Goal: Task Accomplishment & Management: Use online tool/utility

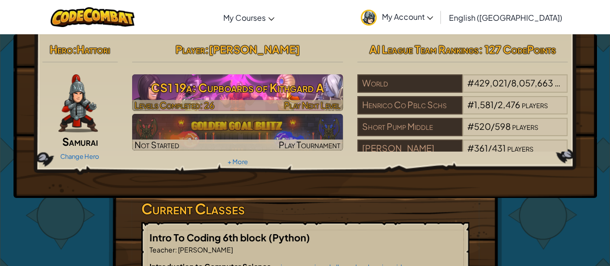
click at [311, 92] on h3 "CS1 19a: Cupboards of Kithgard A" at bounding box center [237, 88] width 211 height 22
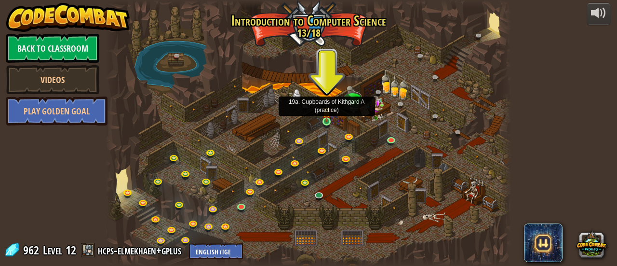
click at [330, 117] on img at bounding box center [326, 111] width 9 height 20
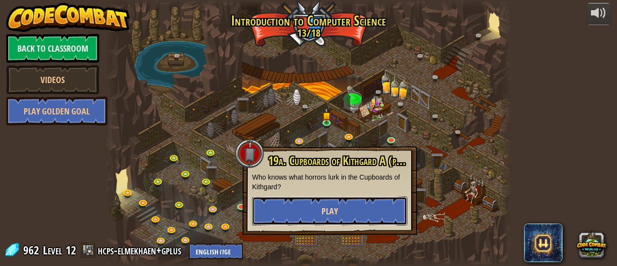
click at [360, 207] on button "Play" at bounding box center [329, 210] width 155 height 29
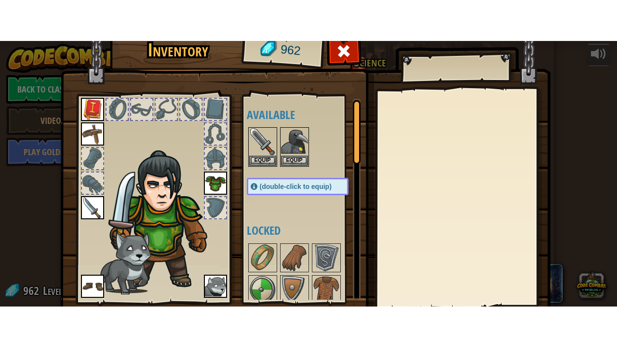
scroll to position [67, 0]
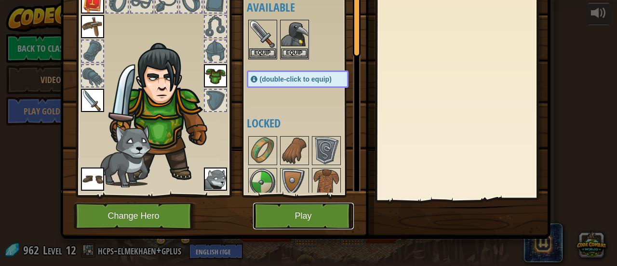
click at [305, 210] on button "Play" at bounding box center [303, 215] width 101 height 27
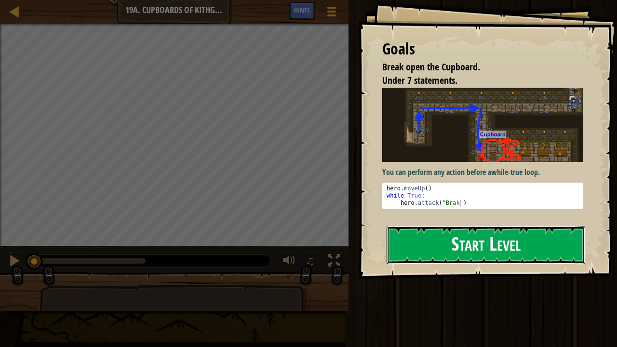
click at [442, 247] on button "Start Level" at bounding box center [486, 245] width 199 height 38
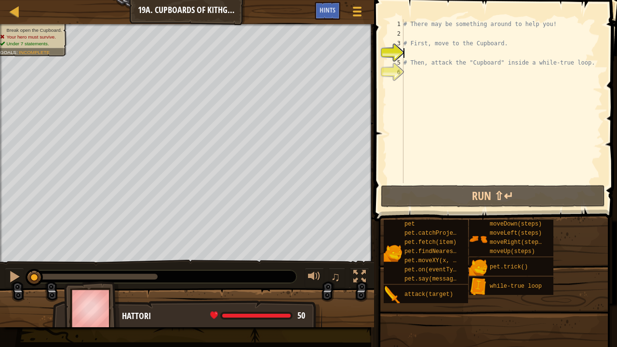
scroll to position [4, 0]
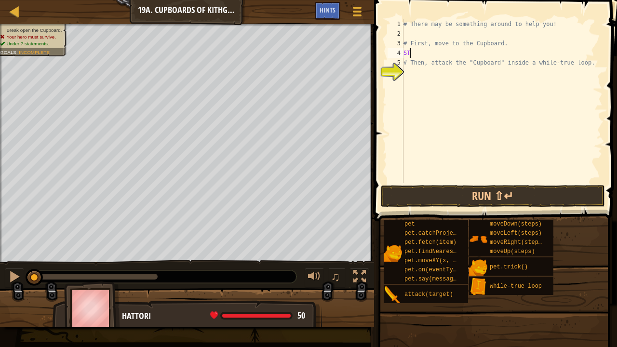
type textarea "S"
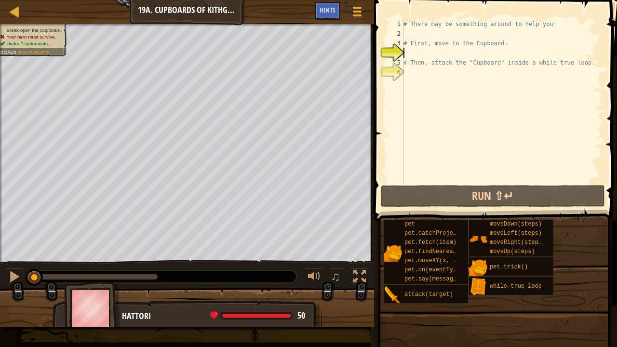
type textarea "m"
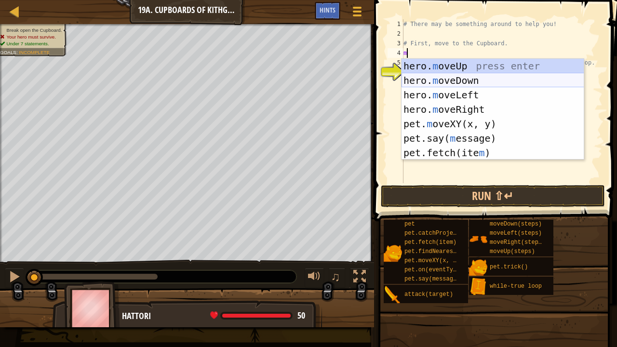
click at [474, 82] on div "hero. m oveUp press enter hero. m oveDown press enter hero. m oveLeft press ent…" at bounding box center [493, 124] width 183 height 130
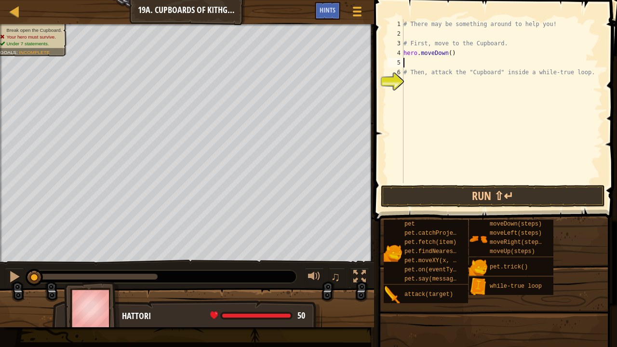
type textarea "h"
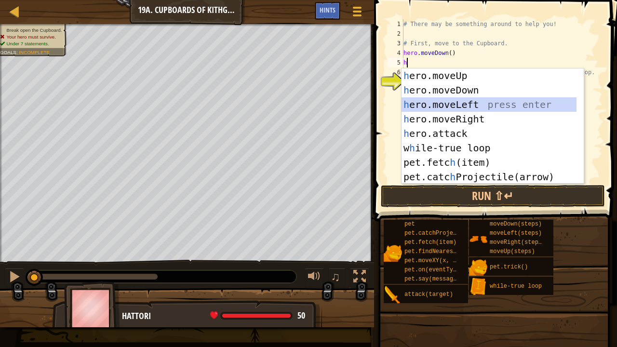
click at [447, 103] on div "h ero.moveUp press enter h ero.moveDown press enter h ero.moveLeft press enter …" at bounding box center [489, 140] width 175 height 145
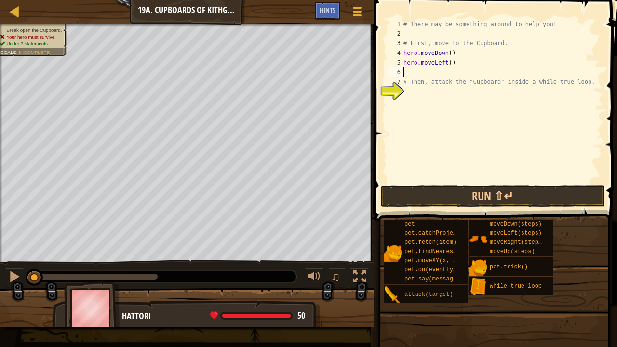
click at [449, 62] on div "# There may be something around to help you! # First, move to the Cupboard. her…" at bounding box center [502, 110] width 201 height 183
type textarea "hero.moveLeft(2)"
click at [417, 72] on div "# There may be something around to help you! # First, move to the Cupboard. her…" at bounding box center [502, 110] width 201 height 183
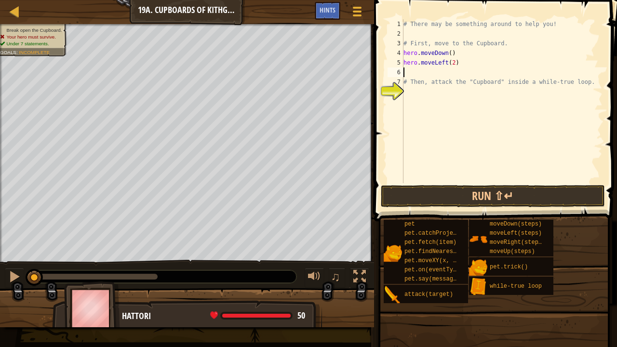
type textarea "h"
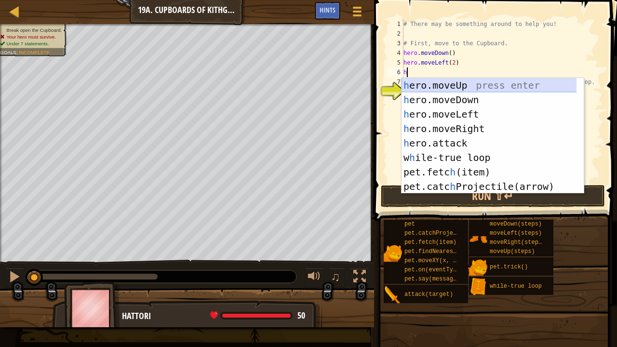
click at [454, 85] on div "h ero.moveUp press enter h ero.moveDown press enter h ero.moveLeft press enter …" at bounding box center [489, 150] width 175 height 145
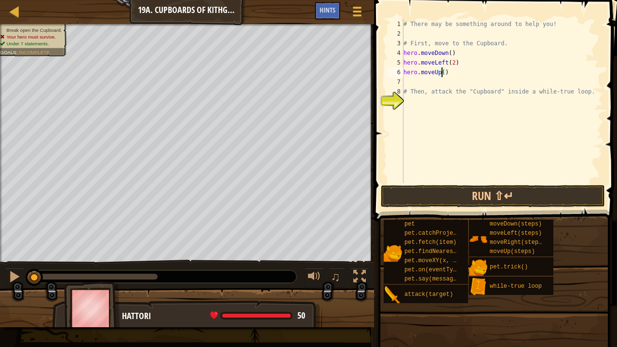
click at [440, 71] on div "# There may be something around to help you! # First, move to the Cupboard. her…" at bounding box center [502, 110] width 201 height 183
type textarea "hero.moveUp(2)"
click at [429, 85] on div "# There may be something around to help you! # First, move to the Cupboard. her…" at bounding box center [502, 110] width 201 height 183
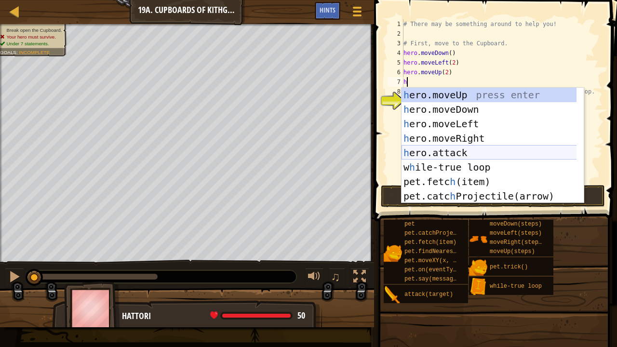
click at [468, 151] on div "h ero.moveUp press enter h ero.moveDown press enter h ero.moveLeft press enter …" at bounding box center [489, 160] width 175 height 145
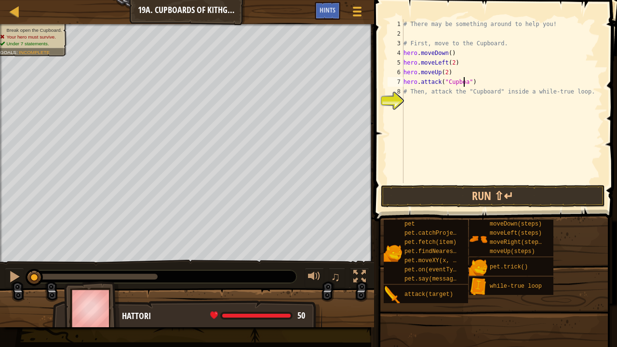
scroll to position [4, 5]
type textarea "hero.attack("Cupboard")"
click at [443, 195] on button "Run ⇧↵" at bounding box center [493, 196] width 225 height 22
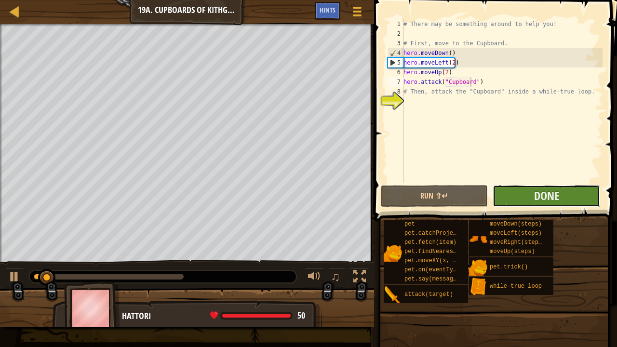
click at [519, 193] on button "Done" at bounding box center [546, 196] width 107 height 22
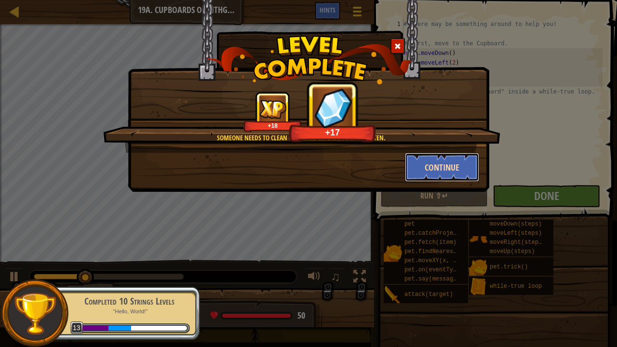
click at [436, 165] on button "Continue" at bounding box center [442, 167] width 75 height 29
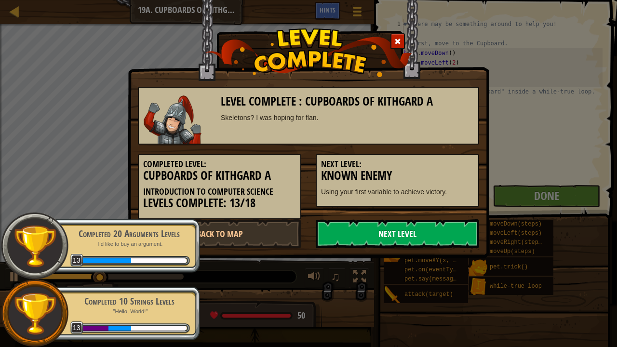
click at [400, 233] on link "Next Level" at bounding box center [397, 233] width 163 height 29
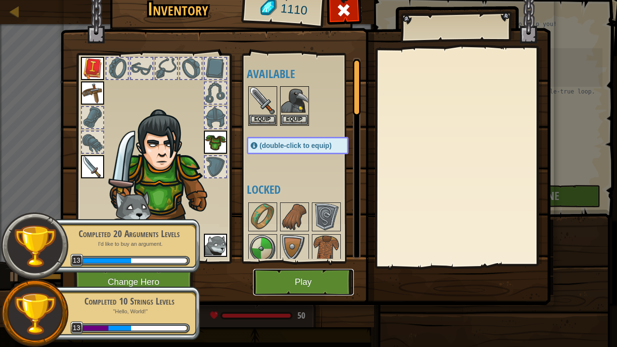
click at [318, 265] on button "Play" at bounding box center [303, 282] width 101 height 27
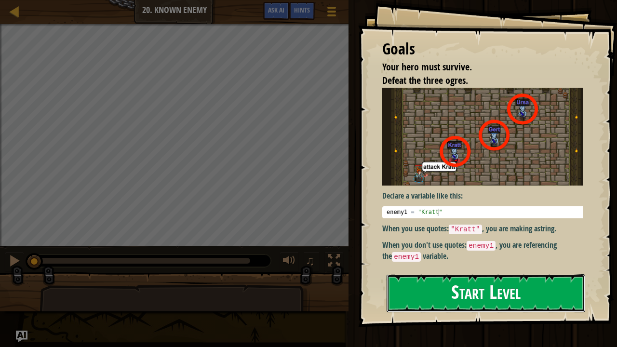
click at [485, 265] on button "Start Level" at bounding box center [486, 293] width 199 height 38
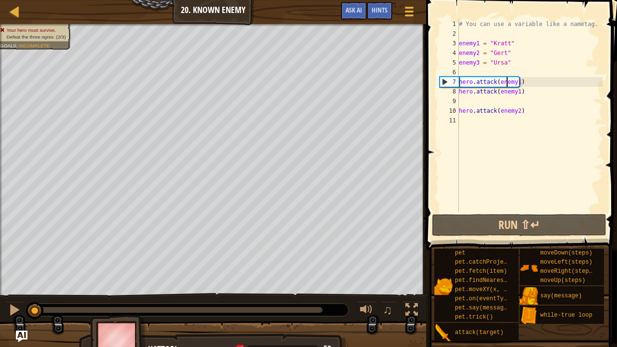
click at [505, 81] on div "# You can use a variable like a nametag. enemy1 = "[PERSON_NAME]" enemy2 = "[PE…" at bounding box center [530, 125] width 146 height 212
click at [517, 92] on div "# You can use a variable like a nametag. enemy1 = "[PERSON_NAME]" enemy2 = "[PE…" at bounding box center [530, 125] width 146 height 212
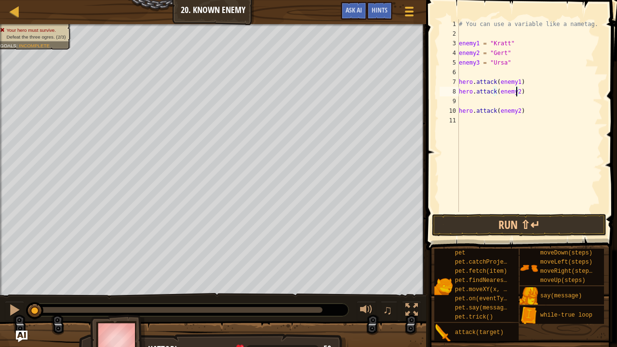
click at [516, 110] on div "# You can use a variable like a nametag. enemy1 = "[PERSON_NAME]" enemy2 = "[PE…" at bounding box center [530, 125] width 146 height 212
type textarea "hero.attack(enemy3)"
click at [483, 71] on div "# You can use a variable like a nametag. enemy1 = "[PERSON_NAME]" enemy2 = "[PE…" at bounding box center [530, 125] width 146 height 212
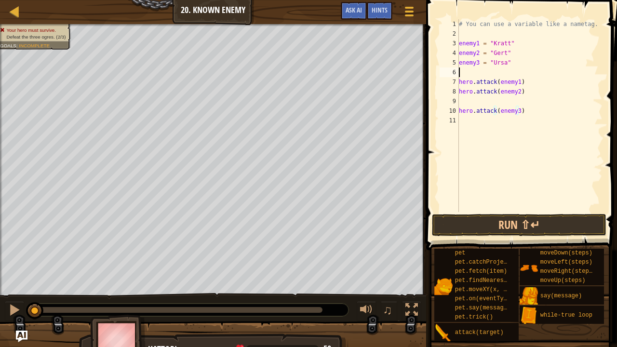
scroll to position [4, 0]
click at [518, 227] on button "Run ⇧↵" at bounding box center [519, 225] width 174 height 22
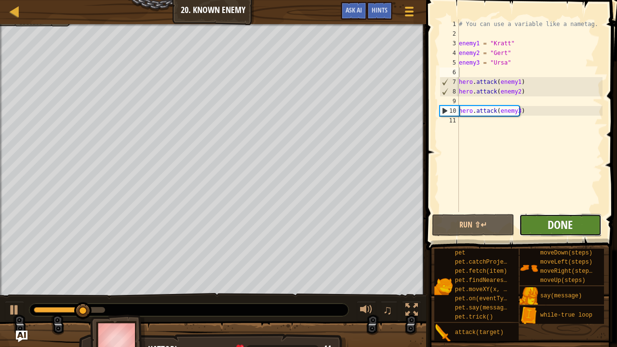
click at [566, 225] on span "Done" at bounding box center [560, 224] width 25 height 15
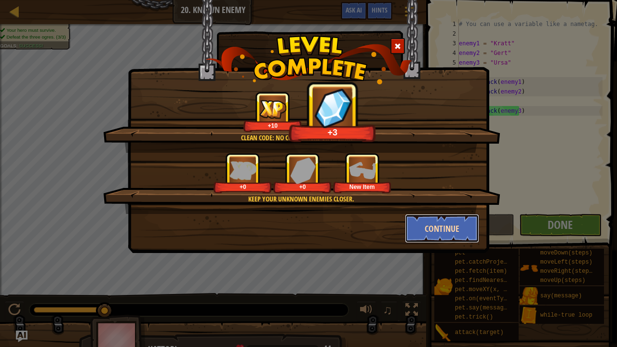
click at [453, 228] on button "Continue" at bounding box center [442, 228] width 75 height 29
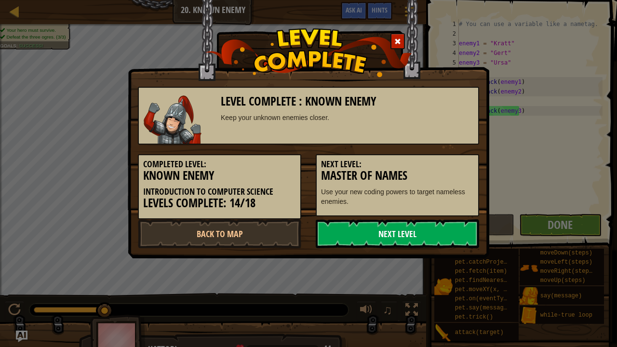
click at [430, 233] on link "Next Level" at bounding box center [397, 233] width 163 height 29
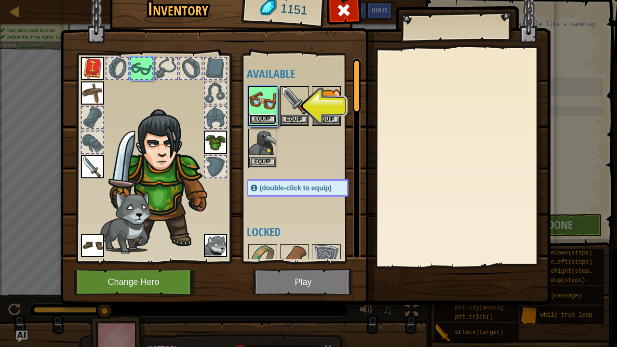
click at [260, 117] on button "Equip" at bounding box center [262, 119] width 27 height 10
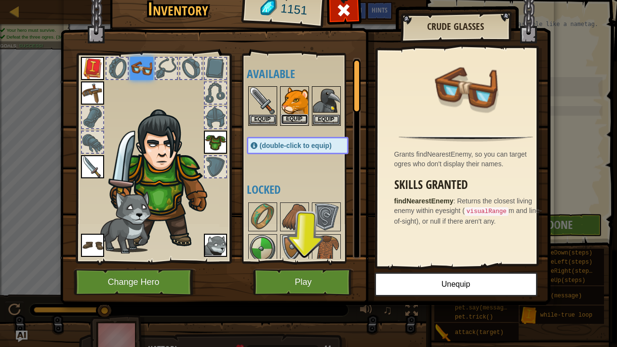
click at [296, 115] on button "Equip" at bounding box center [294, 119] width 27 height 10
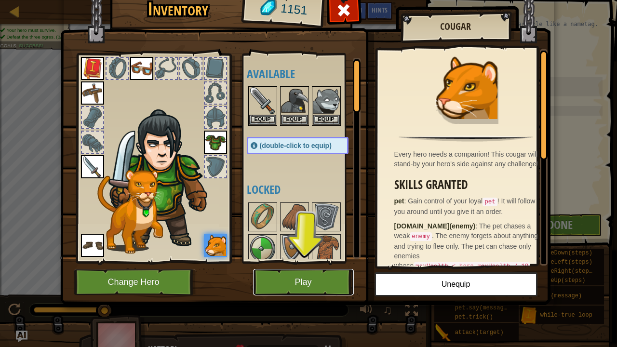
click at [294, 265] on button "Play" at bounding box center [303, 282] width 101 height 27
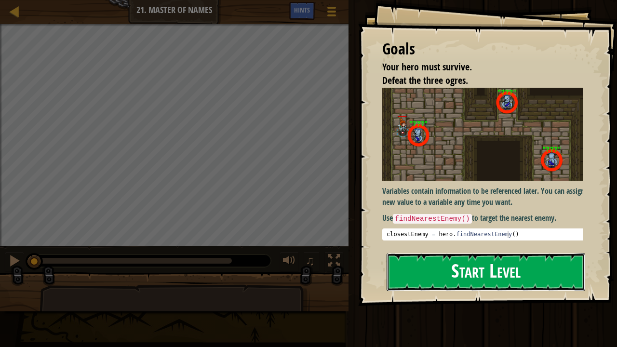
click at [456, 265] on button "Start Level" at bounding box center [486, 272] width 199 height 38
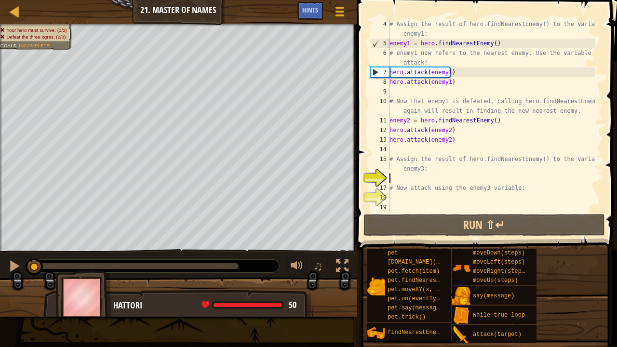
scroll to position [29, 0]
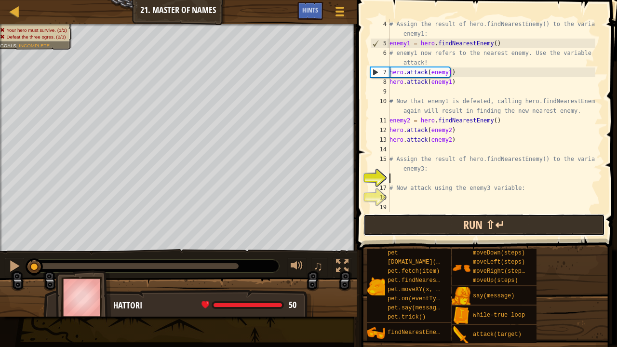
click at [444, 223] on button "Run ⇧↵" at bounding box center [484, 225] width 242 height 22
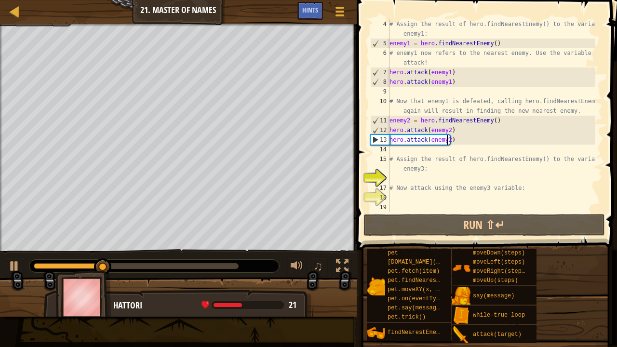
click at [447, 140] on div "# Assign the result of hero.findNearestEnemy() to the variable enemy1: enemy1 =…" at bounding box center [492, 130] width 208 height 222
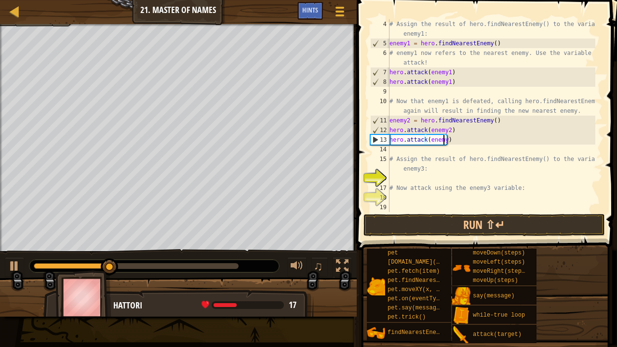
scroll to position [4, 4]
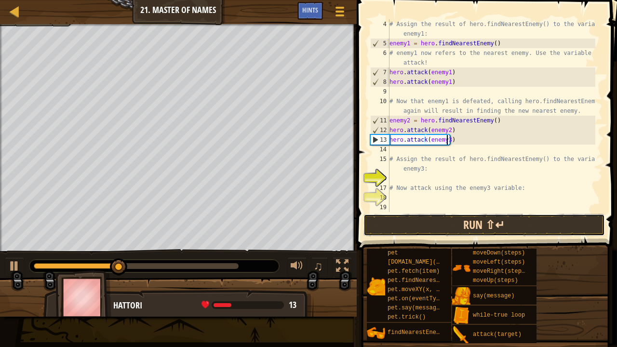
click at [450, 223] on button "Run ⇧↵" at bounding box center [484, 225] width 242 height 22
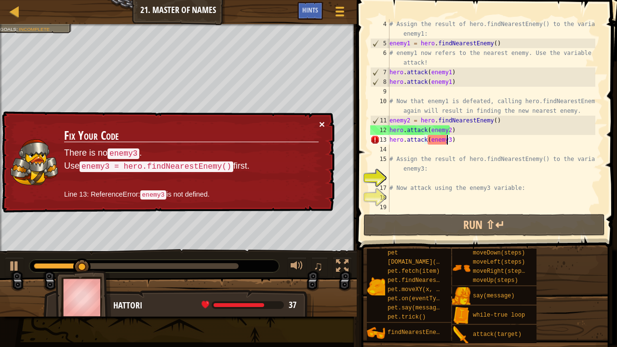
click at [321, 121] on button "×" at bounding box center [322, 124] width 6 height 10
click at [320, 124] on button "×" at bounding box center [322, 124] width 6 height 10
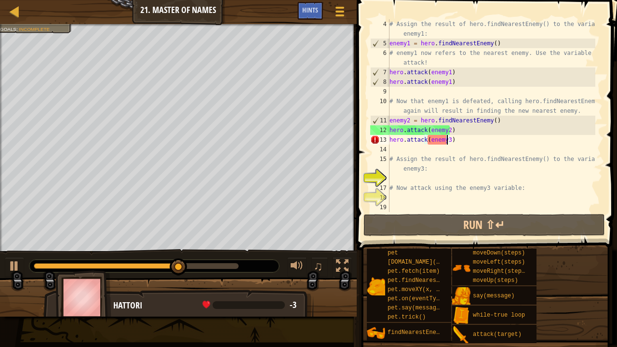
type textarea "hero.attack(enemy)"
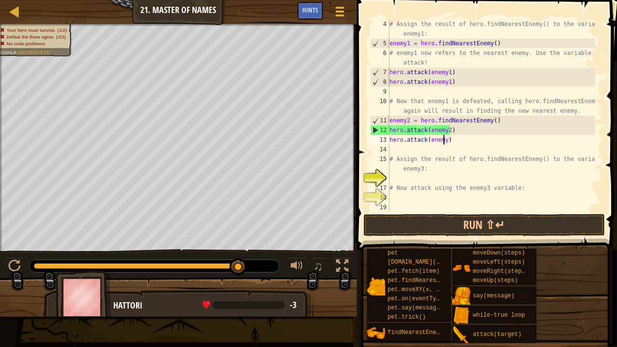
click at [460, 137] on div "# Assign the result of hero.findNearestEnemy() to the variable enemy1: enemy1 =…" at bounding box center [492, 130] width 208 height 222
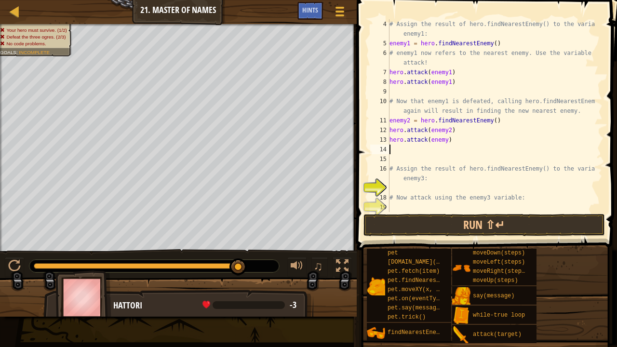
type textarea "h"
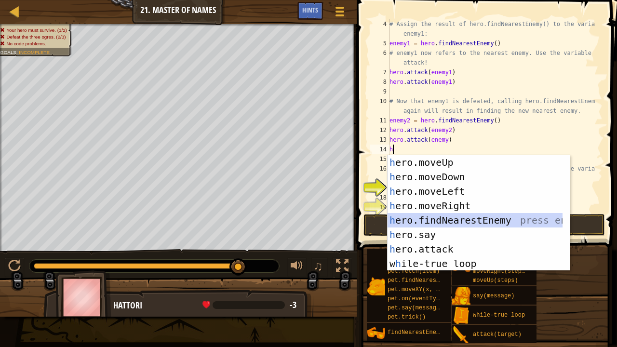
click at [464, 220] on div "h ero.moveUp press enter h ero.moveDown press enter h ero.moveLeft press enter …" at bounding box center [475, 227] width 175 height 145
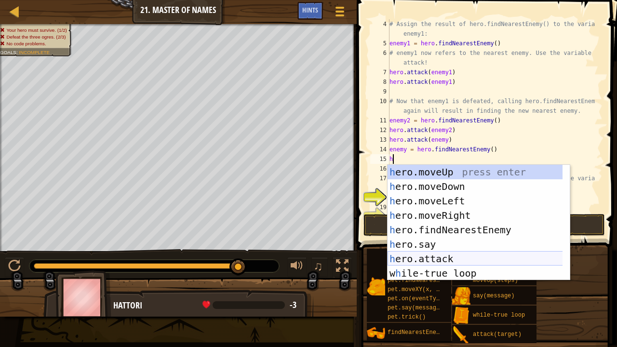
click at [448, 258] on div "h ero.moveUp press enter h ero.moveDown press enter h ero.moveLeft press enter …" at bounding box center [475, 237] width 175 height 145
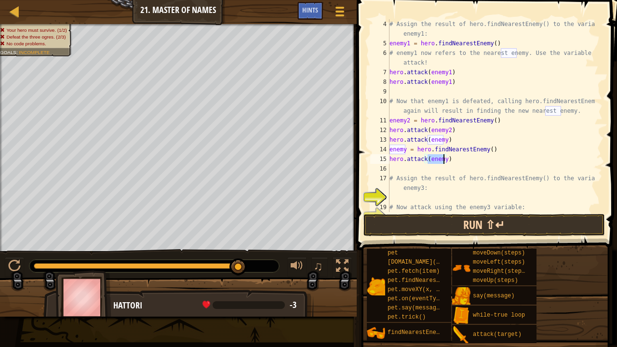
type textarea "hero.attack(enemy)"
click at [440, 225] on button "Run ⇧↵" at bounding box center [484, 225] width 242 height 22
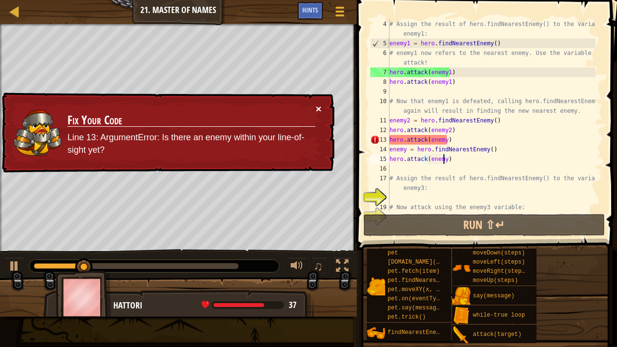
click at [321, 106] on button "×" at bounding box center [319, 109] width 6 height 10
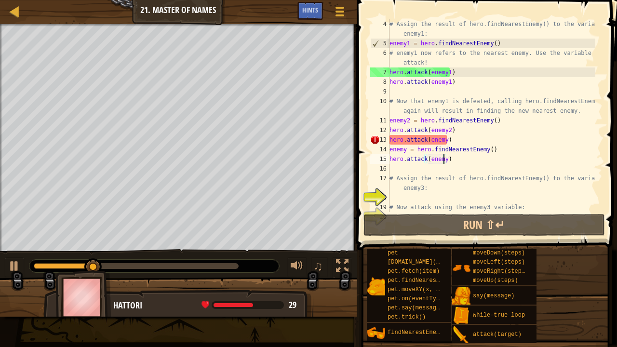
click at [443, 140] on div "# Assign the result of hero.findNearestEnemy() to the variable enemy1: enemy1 =…" at bounding box center [492, 130] width 208 height 222
drag, startPoint x: 447, startPoint y: 139, endPoint x: 389, endPoint y: 143, distance: 58.0
click at [389, 143] on div "# Assign the result of hero.findNearestEnemy() to the variable enemy1: enemy1 =…" at bounding box center [492, 130] width 208 height 222
type textarea "\"
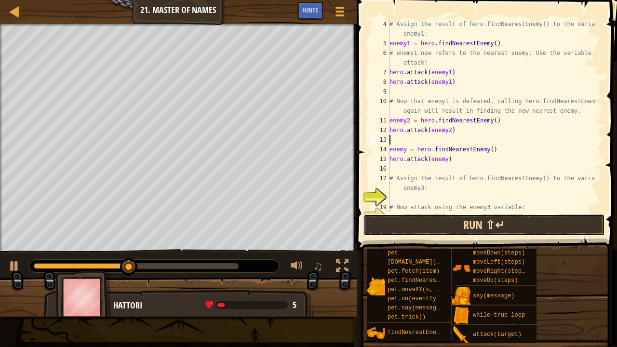
click at [459, 226] on button "Run ⇧↵" at bounding box center [484, 225] width 242 height 22
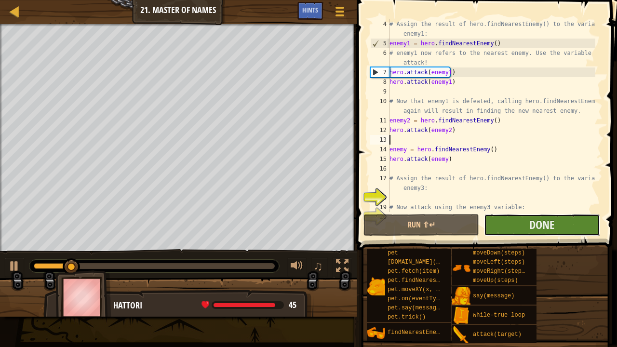
click at [525, 218] on button "Done" at bounding box center [542, 225] width 116 height 22
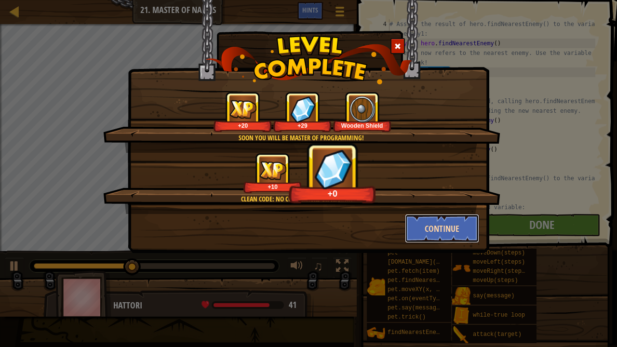
click at [449, 234] on button "Continue" at bounding box center [442, 228] width 75 height 29
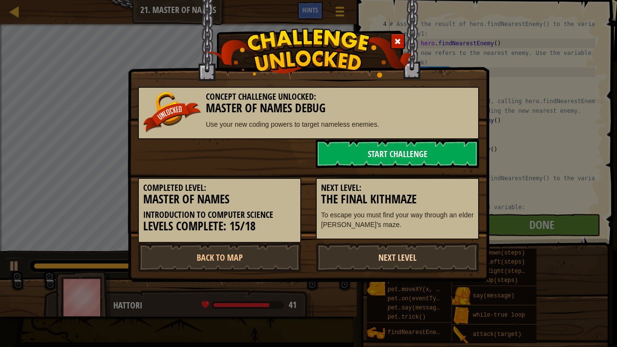
click at [387, 251] on link "Next Level" at bounding box center [397, 257] width 163 height 29
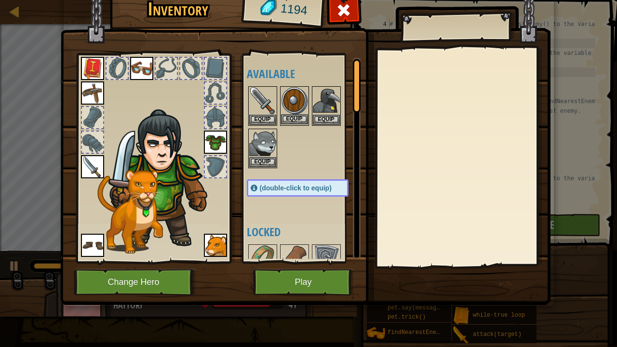
click at [301, 113] on img at bounding box center [294, 100] width 27 height 27
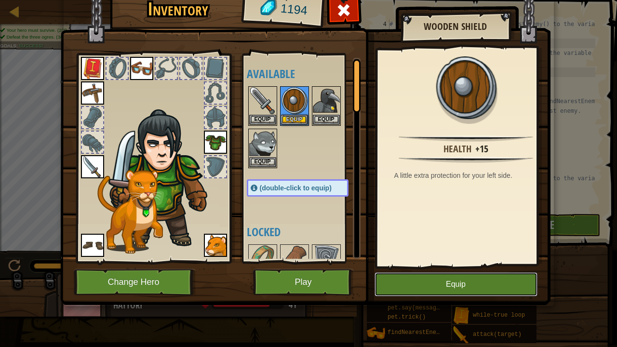
click at [440, 265] on button "Equip" at bounding box center [456, 284] width 163 height 24
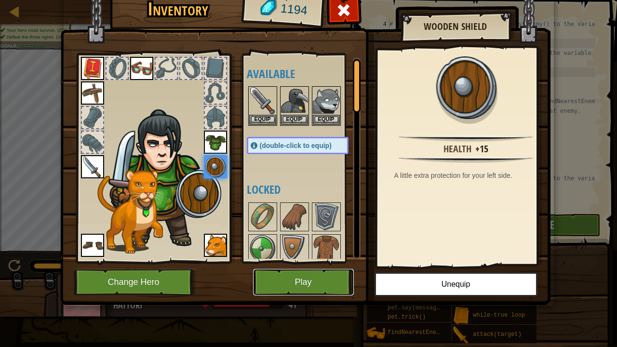
click at [309, 265] on button "Play" at bounding box center [303, 282] width 101 height 27
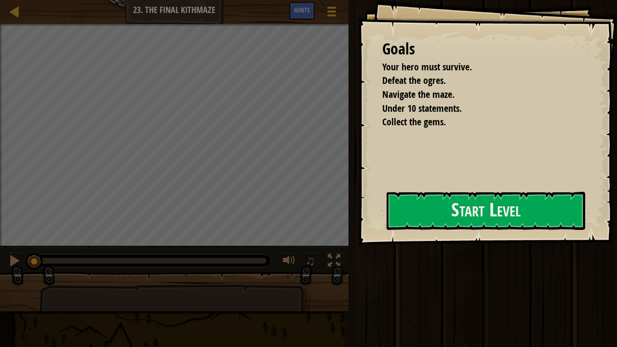
click at [358, 232] on div "Goals Your hero must survive. Defeat the ogres. Navigate the maze. Under 10 sta…" at bounding box center [487, 122] width 259 height 245
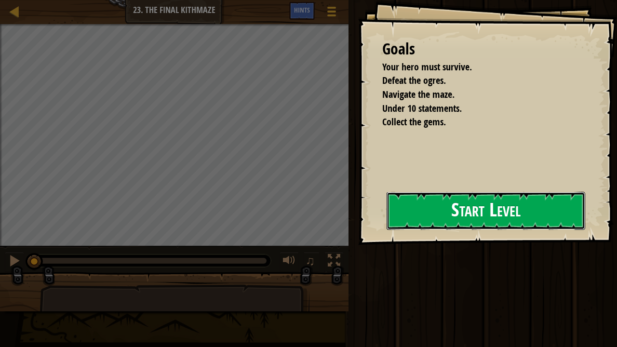
click at [454, 194] on button "Start Level" at bounding box center [486, 211] width 199 height 38
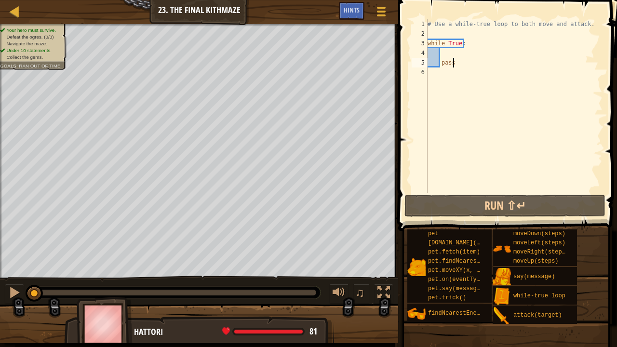
click at [456, 52] on div "# Use a while-true loop to both move and attack. while True : pass" at bounding box center [514, 115] width 177 height 193
type textarea "h"
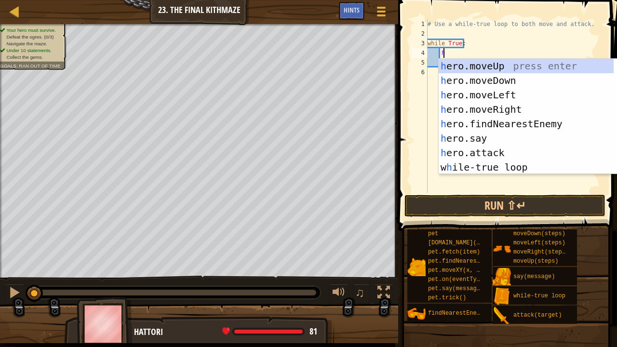
scroll to position [4, 1]
click at [506, 97] on div "h ero.moveUp press enter h ero.moveDown press enter h ero.moveLeft press enter …" at bounding box center [526, 131] width 175 height 145
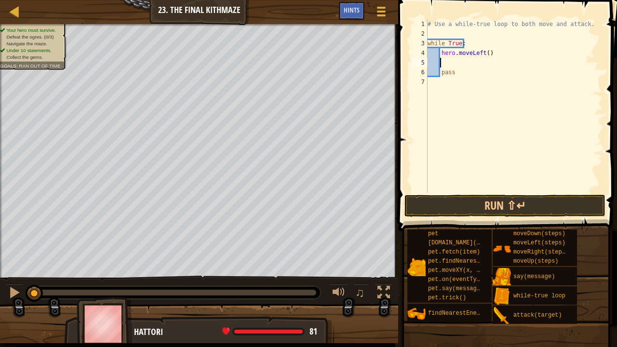
scroll to position [4, 0]
type textarea "h"
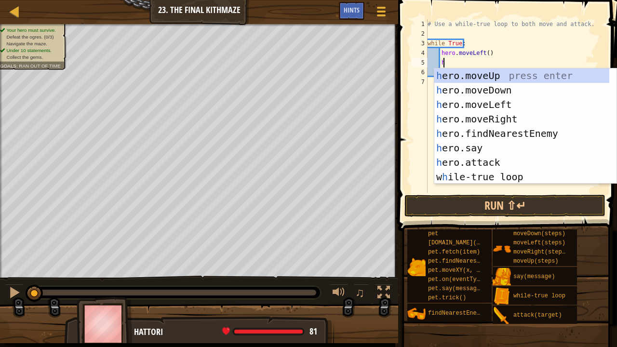
scroll to position [4, 1]
click at [496, 79] on div "h ero.moveUp press enter h ero.moveDown press enter h ero.moveLeft press enter …" at bounding box center [521, 140] width 175 height 145
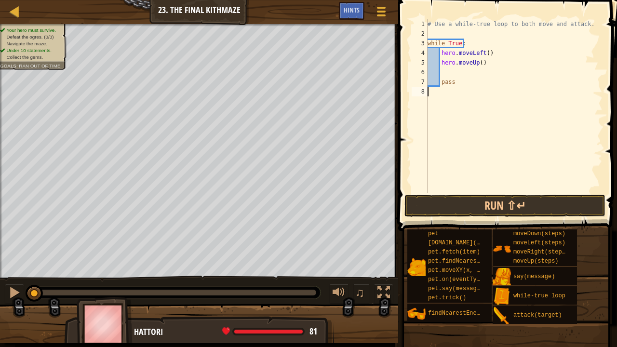
click at [449, 97] on div "# Use a while-true loop to both move and attack. while True : hero . moveLeft (…" at bounding box center [514, 115] width 177 height 193
type textarea "h"
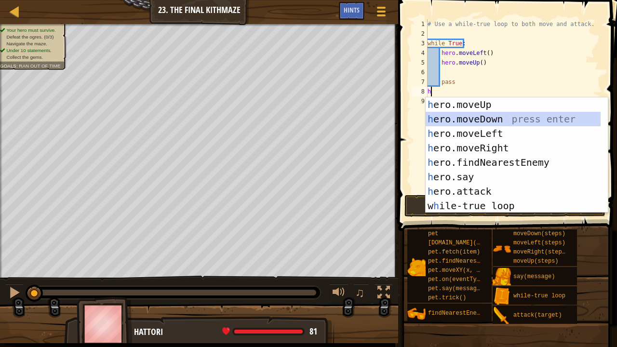
click at [468, 119] on div "h ero.moveUp press enter h ero.moveDown press enter h ero.moveLeft press enter …" at bounding box center [513, 169] width 175 height 145
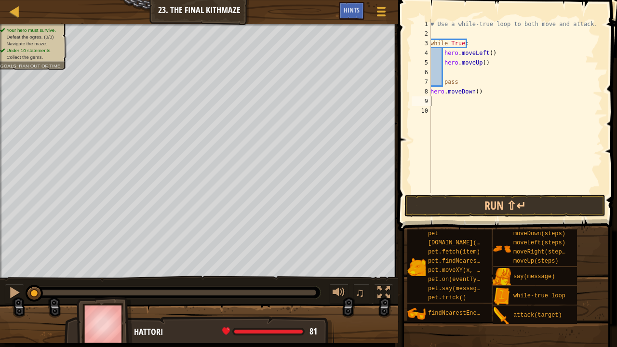
click at [484, 53] on div "# Use a while-true loop to both move and attack. while True : hero . moveLeft (…" at bounding box center [516, 115] width 174 height 193
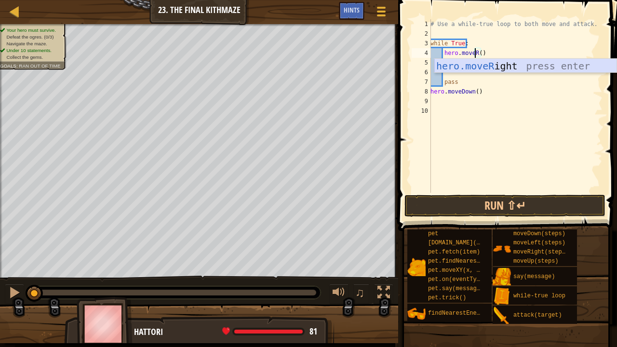
click at [489, 69] on div "hero.moveR ight press enter" at bounding box center [525, 80] width 183 height 43
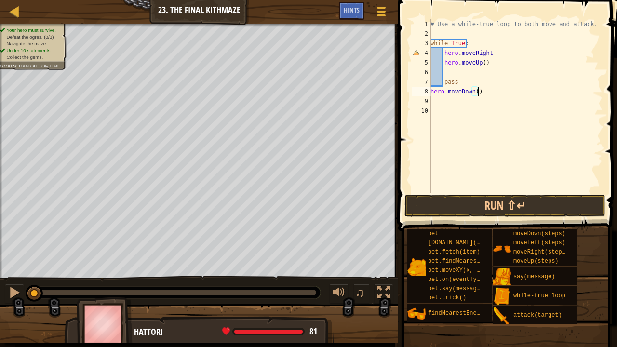
click at [481, 92] on div "# Use a while-true loop to both move and attack. while True : hero . moveRight …" at bounding box center [516, 115] width 174 height 193
click at [476, 92] on div "# Use a while-true loop to both move and attack. while True : hero . moveRight …" at bounding box center [516, 115] width 174 height 193
type textarea "hero.moveDown(2)"
click at [474, 101] on div "# Use a while-true loop to both move and attack. while True : hero . moveRight …" at bounding box center [516, 115] width 174 height 193
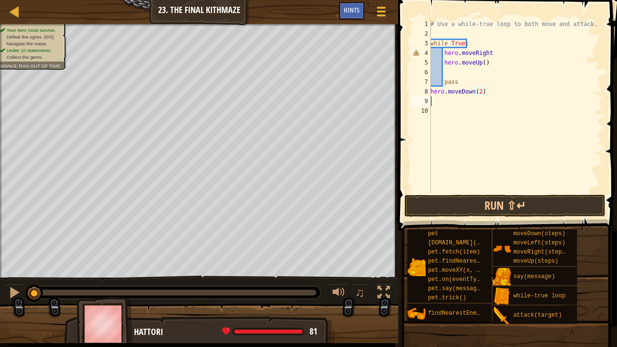
scroll to position [4, 0]
type textarea "h"
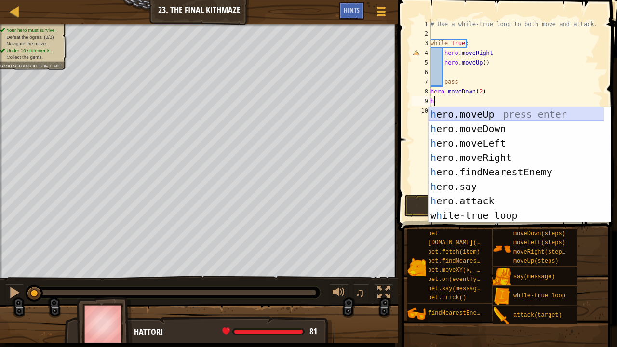
click at [476, 116] on div "h ero.moveUp press enter h ero.moveDown press enter h ero.moveLeft press enter …" at bounding box center [520, 179] width 183 height 145
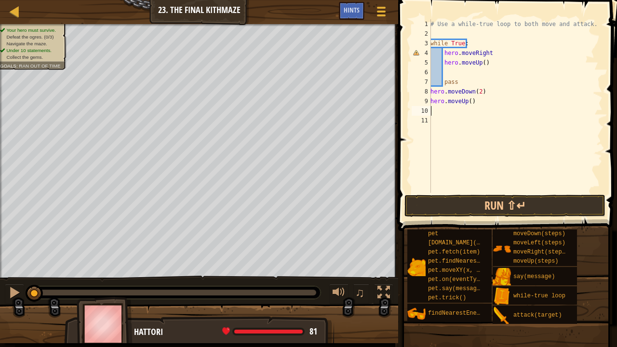
type textarea "h"
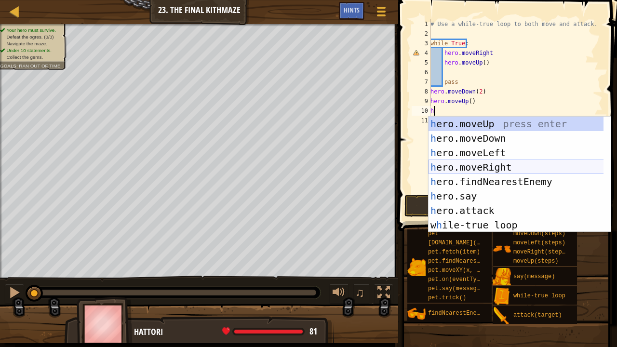
click at [483, 164] on div "h ero.moveUp press enter h ero.moveDown press enter h ero.moveLeft press enter …" at bounding box center [516, 189] width 175 height 145
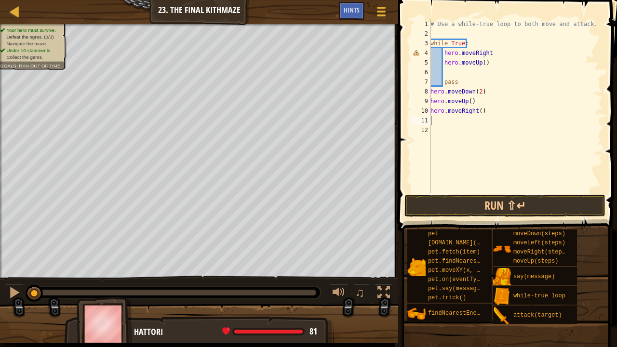
type textarea "h"
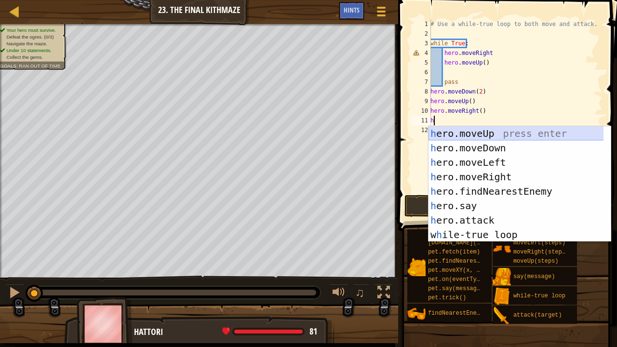
click at [481, 132] on div "h ero.moveUp press enter h ero.moveDown press enter h ero.moveLeft press enter …" at bounding box center [516, 198] width 175 height 145
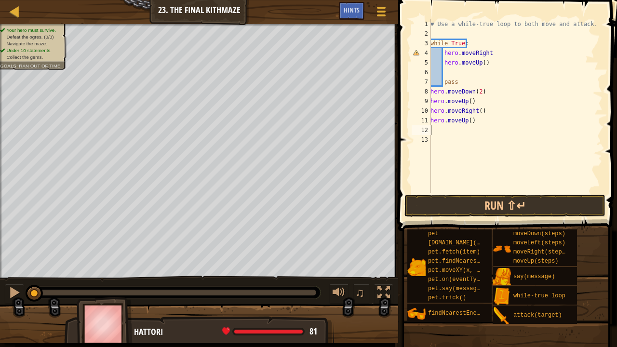
type textarea "h"
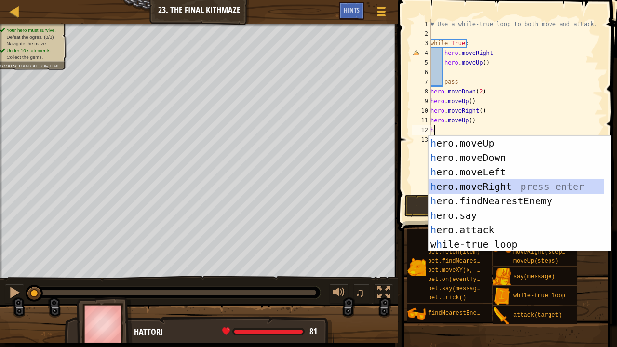
click at [484, 187] on div "h ero.moveUp press enter h ero.moveDown press enter h ero.moveLeft press enter …" at bounding box center [516, 208] width 175 height 145
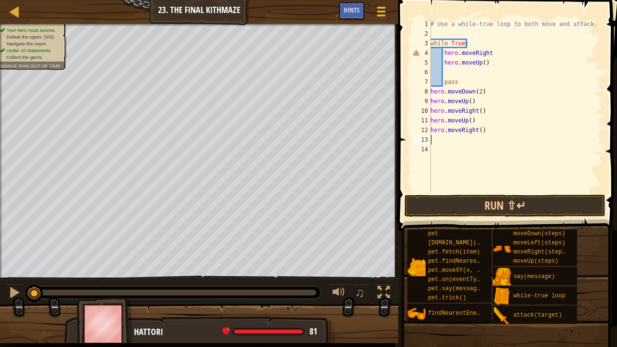
type textarea "h"
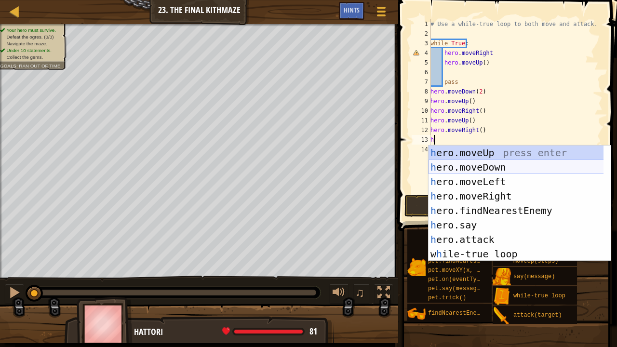
click at [491, 165] on div "h ero.moveUp press enter h ero.moveDown press enter h ero.moveLeft press enter …" at bounding box center [516, 218] width 175 height 145
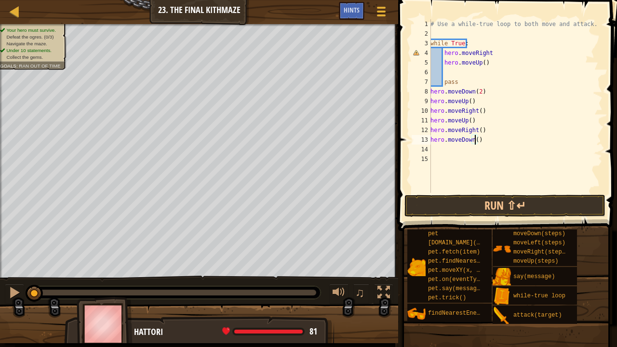
click at [476, 139] on div "# Use a while-true loop to both move and attack. while True : hero . moveRight …" at bounding box center [516, 115] width 174 height 193
type textarea "hero.moveDown(2)"
click at [468, 151] on div "# Use a while-true loop to both move and attack. while True : hero . moveRight …" at bounding box center [516, 115] width 174 height 193
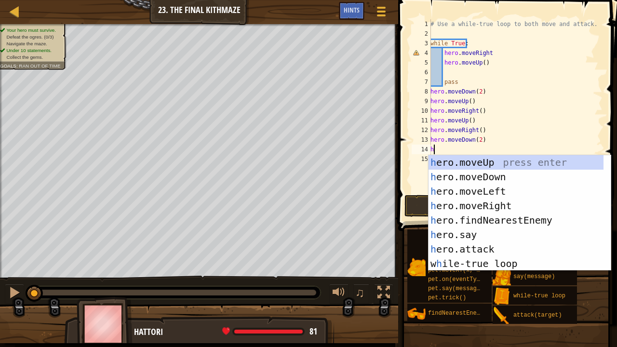
type textarea "he"
click at [499, 157] on div "he ro.moveUp press enter he ro.moveDown press enter he ro.moveLeft press enter …" at bounding box center [516, 227] width 175 height 145
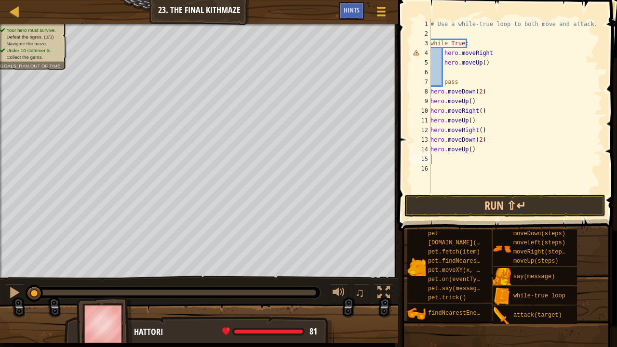
click at [464, 83] on div "# Use a while-true loop to both move and attack. while True : hero . moveRight …" at bounding box center [516, 115] width 174 height 193
type textarea "pass"
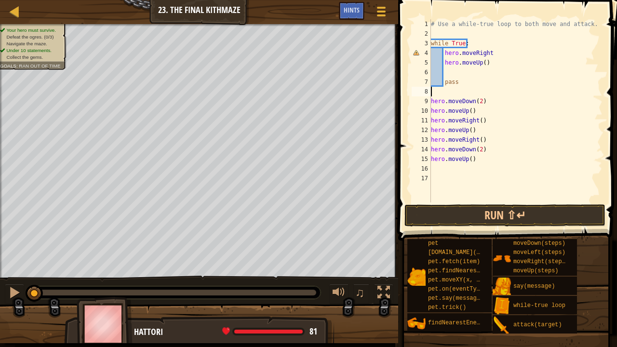
type textarea "h"
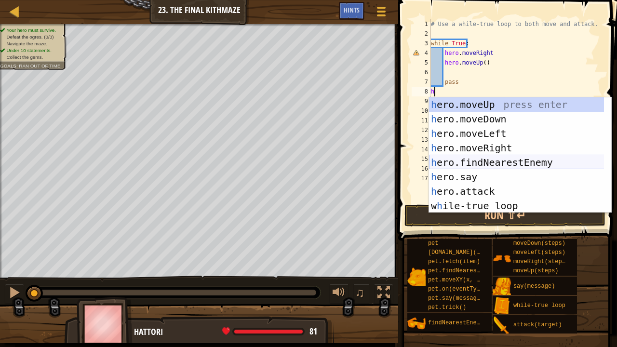
click at [482, 162] on div "h ero.moveUp press enter h ero.moveDown press enter h ero.moveLeft press enter …" at bounding box center [516, 169] width 175 height 145
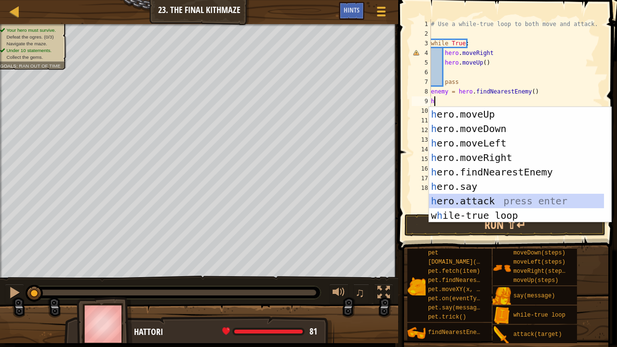
click at [478, 199] on div "h ero.moveUp press enter h ero.moveDown press enter h ero.moveLeft press enter …" at bounding box center [516, 179] width 175 height 145
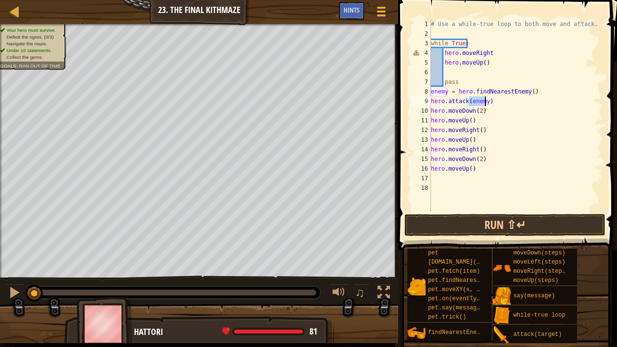
click at [496, 104] on div "# Use a while-true loop to both move and attack. while True : hero . moveRight …" at bounding box center [516, 125] width 174 height 212
click at [483, 173] on div "# Use a while-true loop to both move and attack. while True : hero . moveRight …" at bounding box center [516, 125] width 174 height 212
click at [483, 149] on div "# Use a while-true loop to both move and attack. while True : hero . moveRight …" at bounding box center [516, 125] width 174 height 212
type textarea "hero.moveRight()"
type textarea "h"
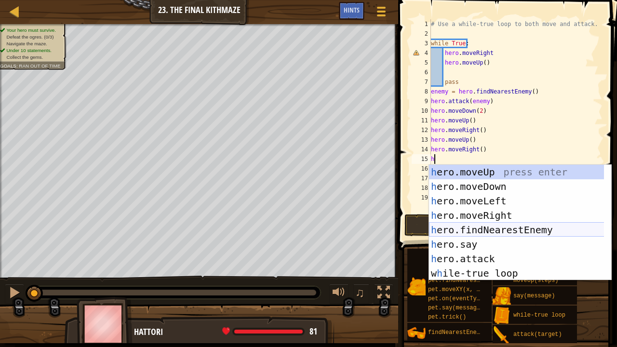
click at [496, 227] on div "h ero.moveUp press enter h ero.moveDown press enter h ero.moveLeft press enter …" at bounding box center [516, 237] width 175 height 145
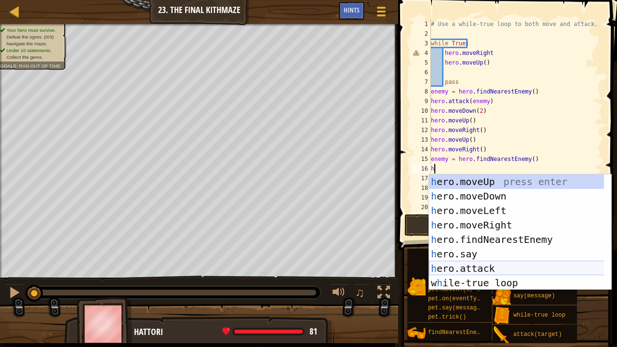
click at [489, 265] on div "h ero.moveUp press enter h ero.moveDown press enter h ero.moveLeft press enter …" at bounding box center [516, 246] width 175 height 145
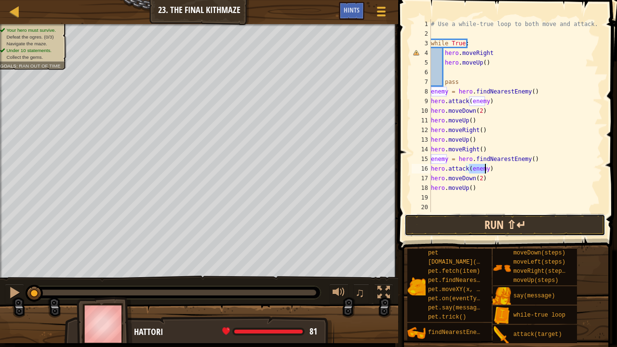
click at [504, 223] on button "Run ⇧↵" at bounding box center [504, 225] width 201 height 22
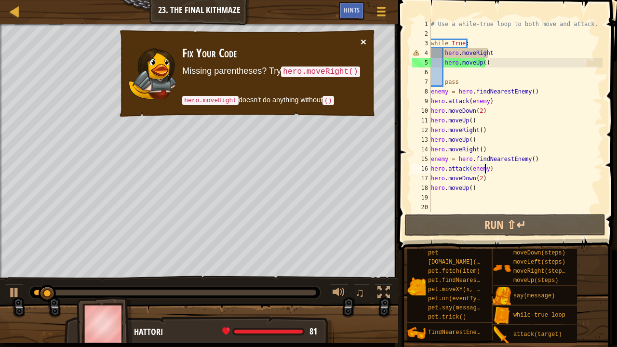
click at [361, 40] on button "×" at bounding box center [364, 42] width 6 height 10
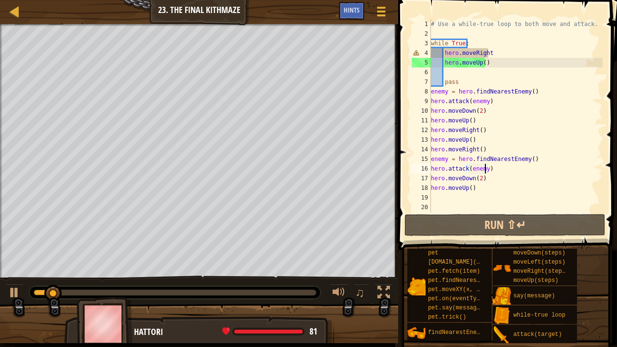
click at [482, 51] on div "# Use a while-true loop to both move and attack. while True : hero . moveRight …" at bounding box center [516, 125] width 174 height 212
click at [490, 52] on div "# Use a while-true loop to both move and attack. while True : hero . moveRight …" at bounding box center [516, 125] width 174 height 212
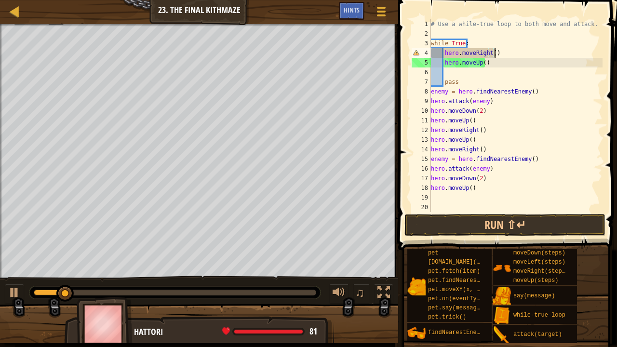
scroll to position [4, 5]
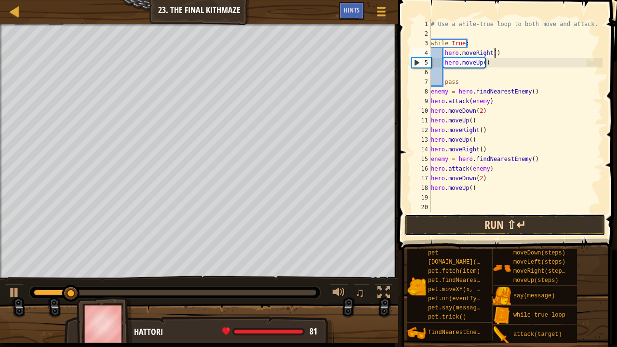
click at [494, 224] on button "Run ⇧↵" at bounding box center [504, 225] width 201 height 22
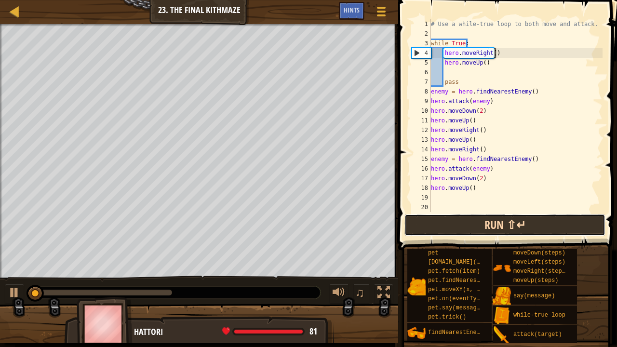
click at [478, 225] on button "Run ⇧↵" at bounding box center [504, 225] width 201 height 22
click at [477, 224] on button "Running" at bounding box center [504, 225] width 201 height 22
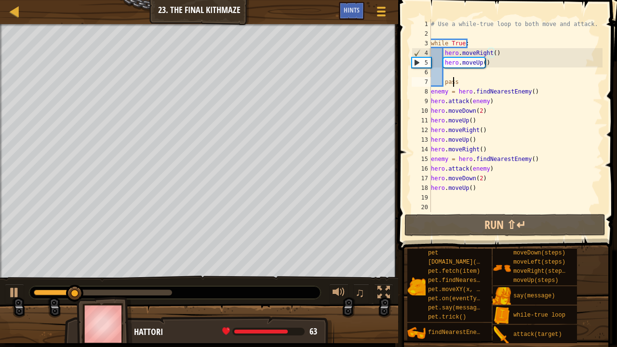
click at [453, 79] on div "# Use a while-true loop to both move and attack. while True : hero . moveRight …" at bounding box center [516, 125] width 174 height 212
click at [470, 82] on div "# Use a while-true loop to both move and attack. while True : hero . moveRight …" at bounding box center [516, 125] width 174 height 212
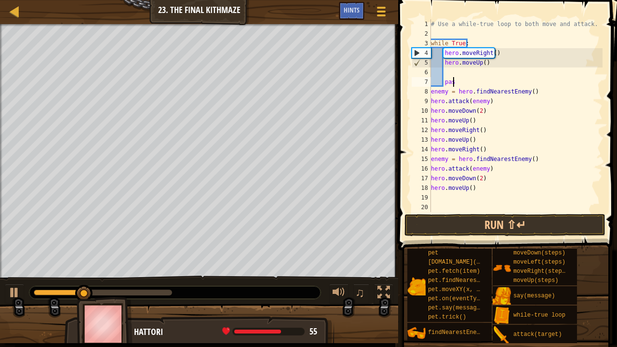
type textarea "p"
click at [443, 64] on div "# Use a while-true loop to both move and attack. while True : hero . moveRight …" at bounding box center [516, 125] width 174 height 212
click at [470, 52] on div "# Use a while-true loop to both move and attack. while True : hero . moveRight …" at bounding box center [516, 125] width 174 height 212
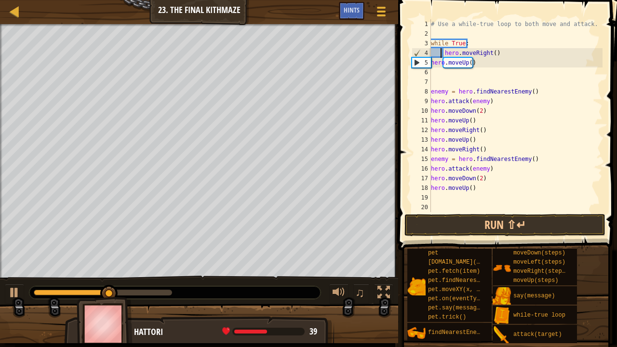
click at [442, 52] on div "# Use a while-true loop to both move and attack. while True : hero . moveRight …" at bounding box center [516, 125] width 174 height 212
type textarea "hero.moveRight()"
click at [487, 78] on div "# Use a while-true loop to both move and attack. while True : hero . moveRight …" at bounding box center [516, 125] width 174 height 212
click at [467, 43] on div "# Use a while-true loop to both move and attack. while True : hero . moveRight …" at bounding box center [516, 125] width 174 height 212
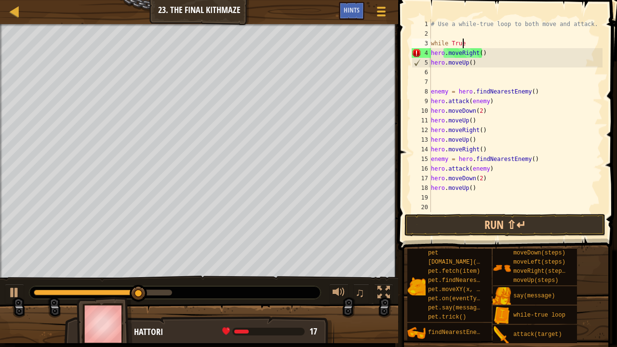
type textarea "w"
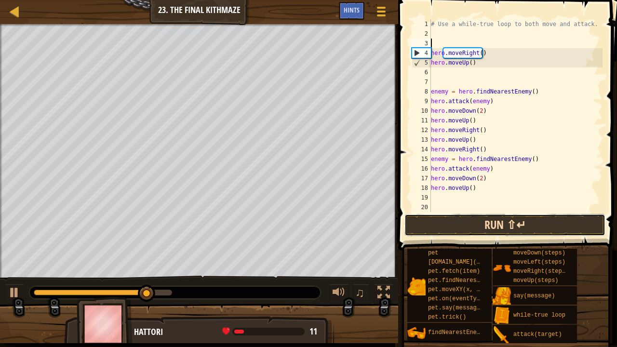
click at [505, 221] on button "Run ⇧↵" at bounding box center [504, 225] width 201 height 22
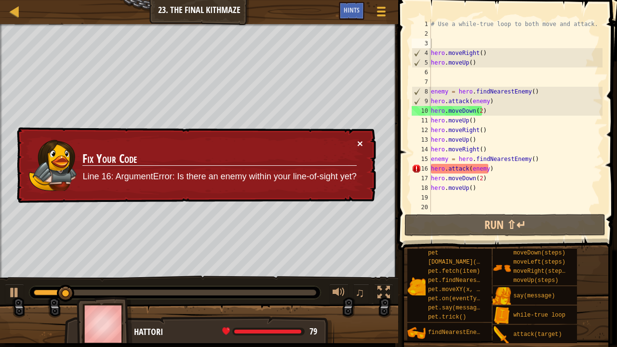
click at [362, 144] on button "×" at bounding box center [360, 143] width 6 height 10
drag, startPoint x: 494, startPoint y: 167, endPoint x: 428, endPoint y: 167, distance: 66.0
click at [428, 167] on div "1 2 3 4 5 6 7 8 9 10 11 12 13 14 15 16 17 18 19 20 # Use a while-true loop to b…" at bounding box center [506, 115] width 193 height 193
type textarea "hero.attack(enemy)"
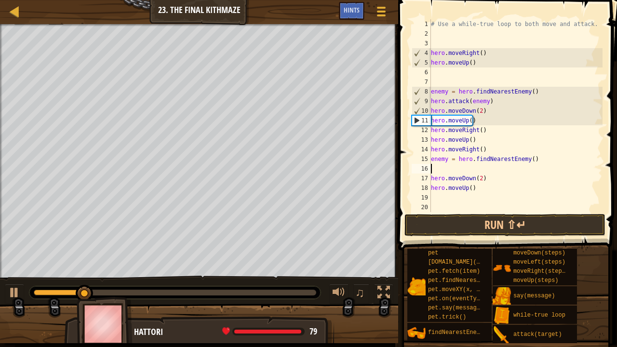
click at [450, 170] on div "# Use a while-true loop to both move and attack. hero . moveRight ( ) hero . mo…" at bounding box center [516, 125] width 174 height 212
type textarea "enemy = hero.findNearestEnemy()"
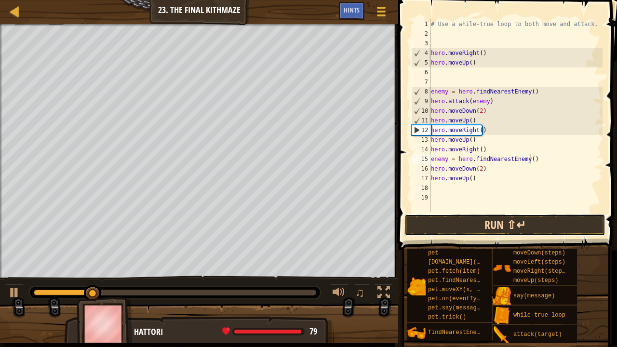
click at [485, 221] on button "Run ⇧↵" at bounding box center [504, 225] width 201 height 22
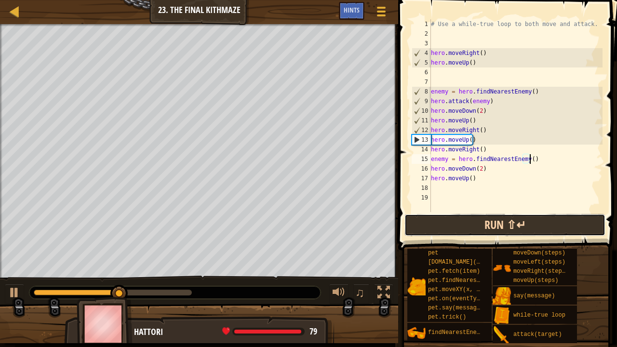
click at [463, 224] on button "Run ⇧↵" at bounding box center [504, 225] width 201 height 22
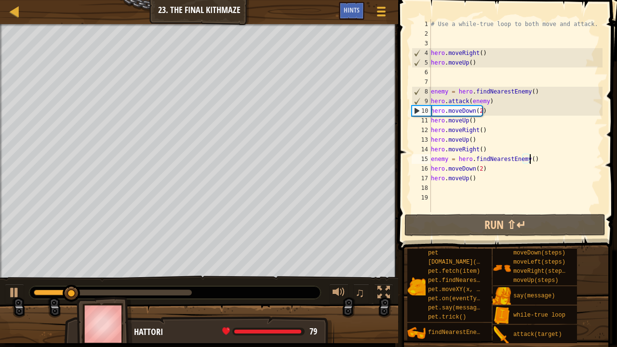
click at [448, 75] on div "# Use a while-true loop to both move and attack. hero . moveRight ( ) hero . mo…" at bounding box center [516, 125] width 174 height 212
type textarea "h"
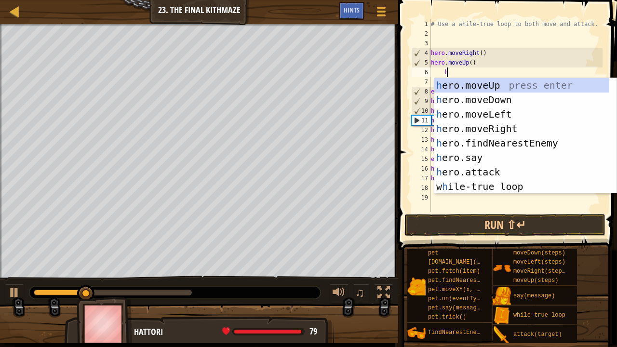
scroll to position [4, 0]
click at [488, 129] on div "h ero.moveUp press enter h ero.moveDown press enter h ero.moveLeft press enter …" at bounding box center [521, 150] width 175 height 145
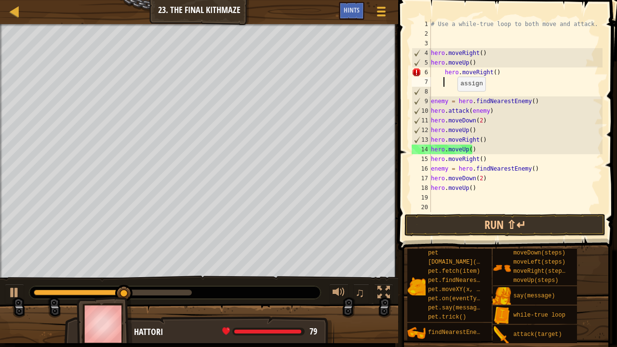
scroll to position [4, 0]
type textarea "hero.moveRight()"
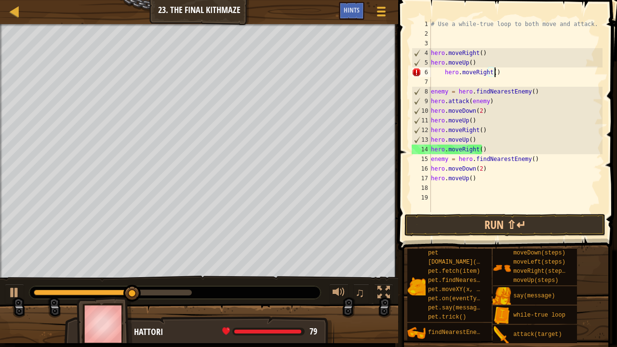
click at [449, 83] on div "# Use a while-true loop to both move and attack. hero . moveRight ( ) hero . mo…" at bounding box center [516, 125] width 174 height 212
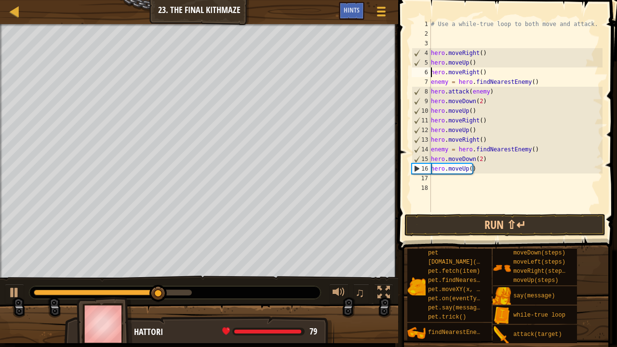
type textarea "hero.moveRight()"
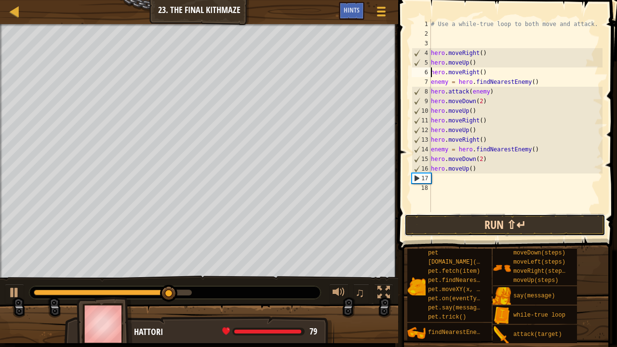
click at [515, 226] on button "Run ⇧↵" at bounding box center [504, 225] width 201 height 22
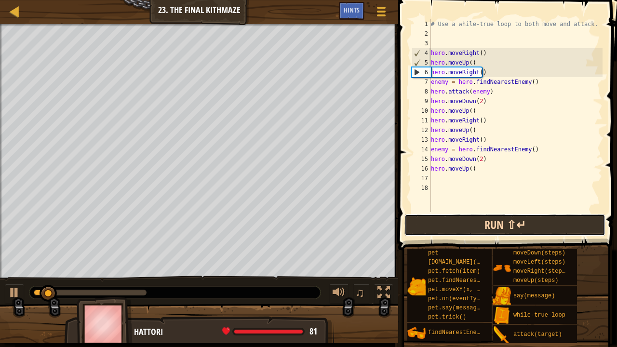
click at [521, 226] on button "Run ⇧↵" at bounding box center [504, 225] width 201 height 22
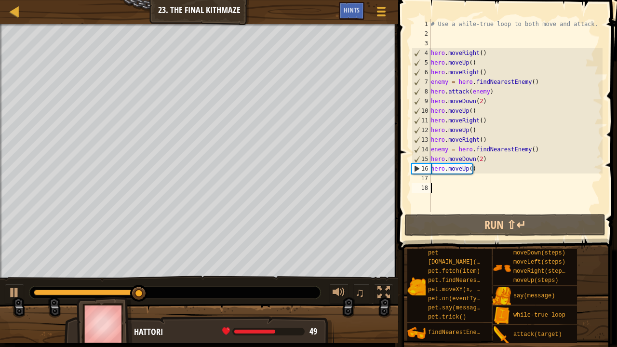
click at [445, 184] on div "# Use a while-true loop to both move and attack. hero . moveRight ( ) hero . mo…" at bounding box center [516, 125] width 174 height 212
type textarea "h"
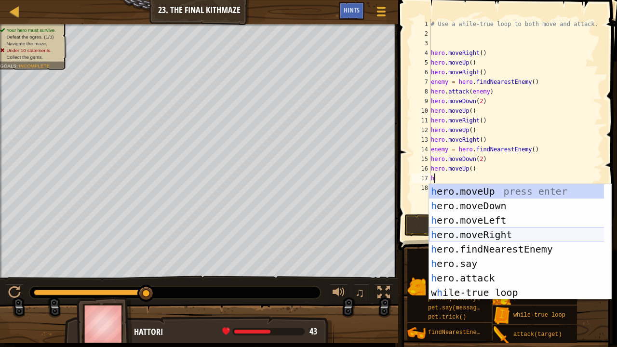
click at [490, 231] on div "h ero.moveUp press enter h ero.moveDown press enter h ero.moveLeft press enter …" at bounding box center [516, 256] width 175 height 145
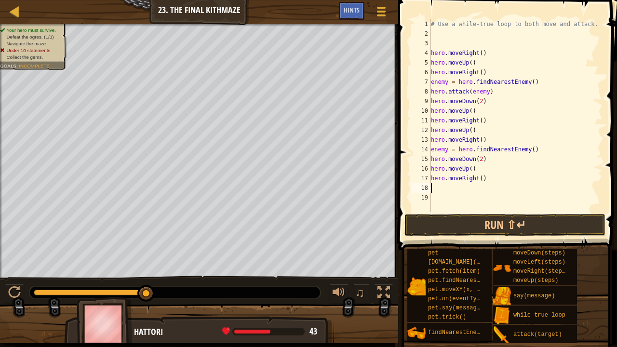
click at [524, 149] on div "# Use a while-true loop to both move and attack. hero . moveRight ( ) hero . mo…" at bounding box center [516, 125] width 174 height 212
type textarea "enemy = hero.findNearestEnemy()"
click at [450, 190] on div "# Use a while-true loop to both move and attack. hero . moveRight ( ) hero . mo…" at bounding box center [516, 125] width 174 height 212
type textarea "h"
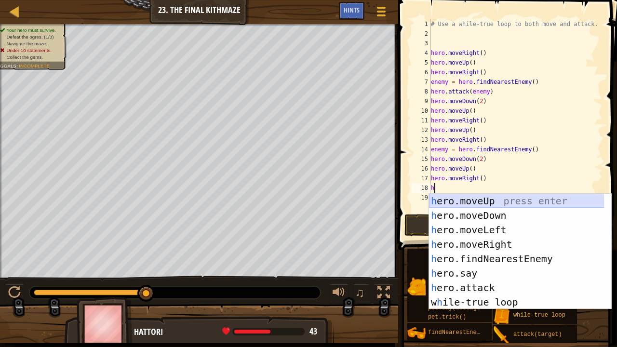
click at [490, 198] on div "h ero.moveUp press enter h ero.moveDown press enter h ero.moveLeft press enter …" at bounding box center [516, 266] width 175 height 145
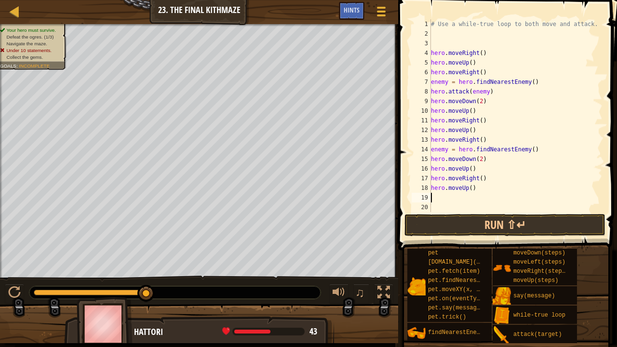
type textarea "h"
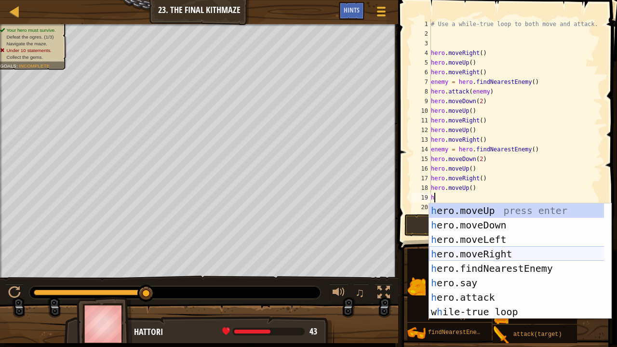
click at [496, 253] on div "h ero.moveUp press enter h ero.moveDown press enter h ero.moveLeft press enter …" at bounding box center [516, 275] width 175 height 145
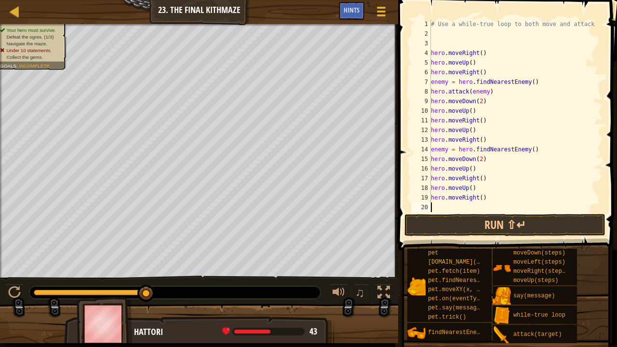
type textarea "h"
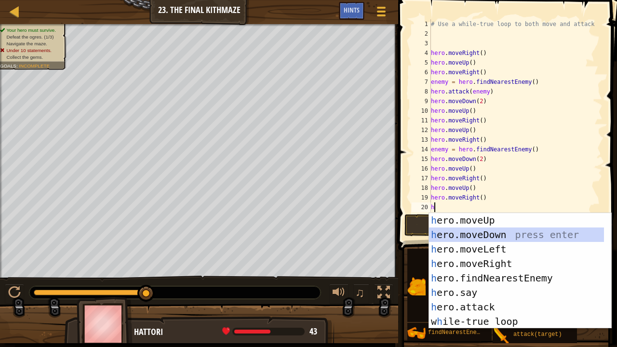
click at [496, 234] on div "h ero.moveUp press enter h ero.moveDown press enter h ero.moveLeft press enter …" at bounding box center [516, 285] width 175 height 145
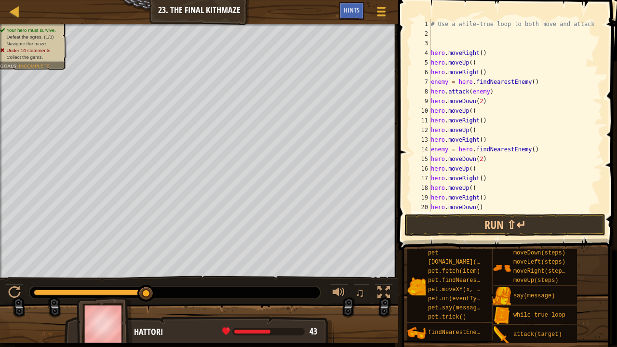
click at [479, 209] on div "# Use a while-true loop to both move and attack. hero . moveRight ( ) hero . mo…" at bounding box center [512, 125] width 166 height 212
click at [474, 207] on div "# Use a while-true loop to both move and attack. hero . moveRight ( ) hero . mo…" at bounding box center [512, 125] width 166 height 212
type textarea "hero.moveDown(2)"
click at [496, 205] on div "# Use a while-true loop to both move and attack. hero . moveRight ( ) hero . mo…" at bounding box center [512, 125] width 166 height 212
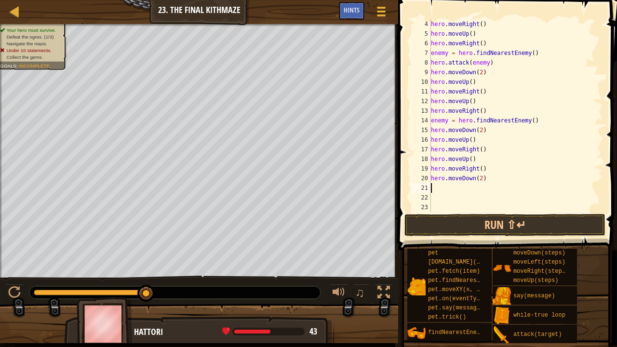
scroll to position [29, 0]
type textarea "h"
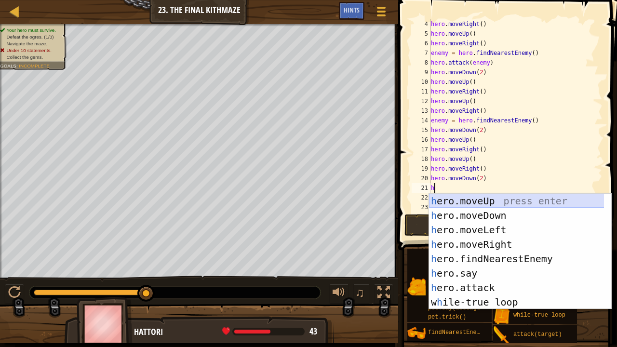
click at [492, 201] on div "h ero.moveUp press enter h ero.moveDown press enter h ero.moveLeft press enter …" at bounding box center [516, 266] width 175 height 145
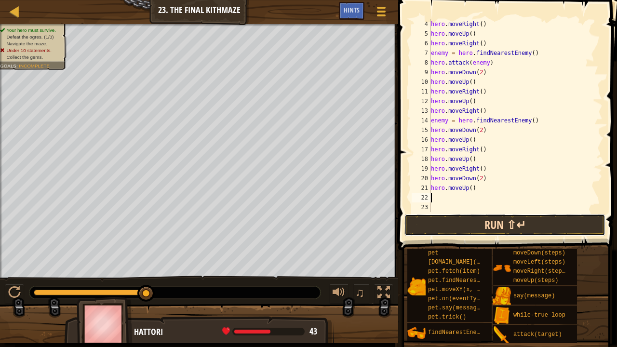
click at [496, 226] on button "Run ⇧↵" at bounding box center [504, 225] width 201 height 22
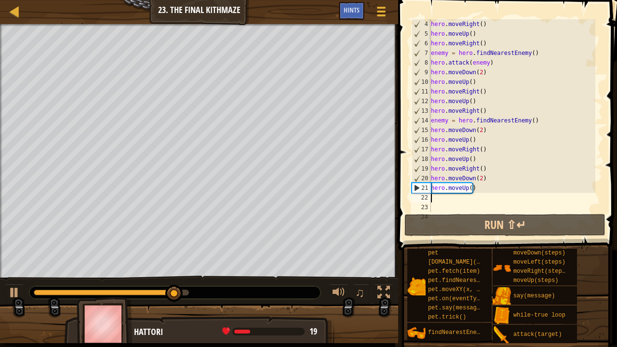
type textarea "h"
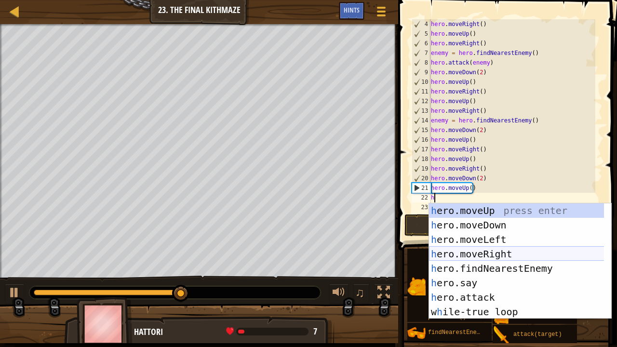
click at [488, 257] on div "h ero.moveUp press enter h ero.moveDown press enter h ero.moveLeft press enter …" at bounding box center [516, 275] width 175 height 145
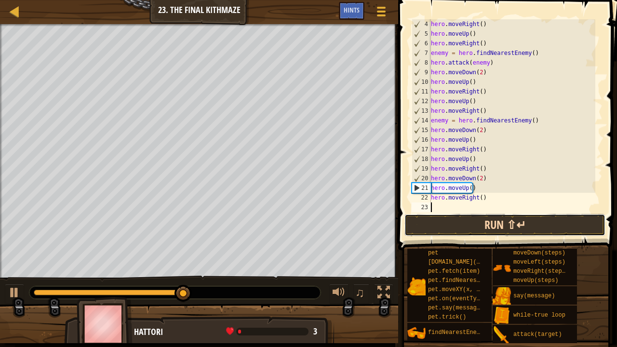
click at [538, 225] on button "Run ⇧↵" at bounding box center [504, 225] width 201 height 22
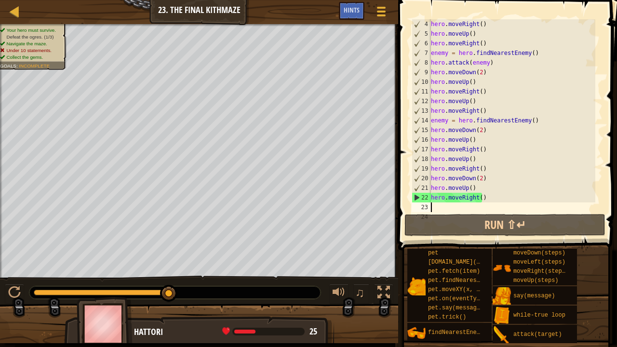
click at [478, 198] on div "hero . moveRight ( ) hero . moveUp ( ) hero . moveRight ( ) enemy = hero . find…" at bounding box center [512, 125] width 166 height 212
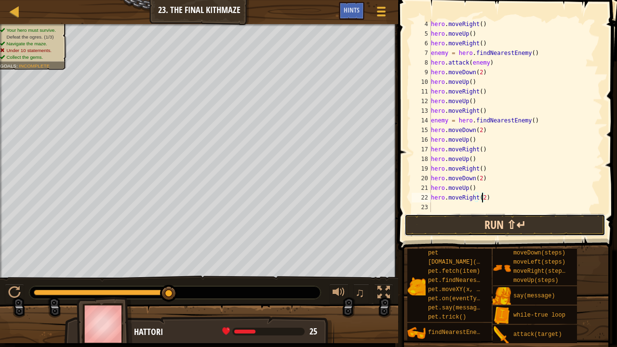
click at [479, 221] on button "Run ⇧↵" at bounding box center [504, 225] width 201 height 22
click at [492, 220] on button "Run ⇧↵" at bounding box center [504, 225] width 201 height 22
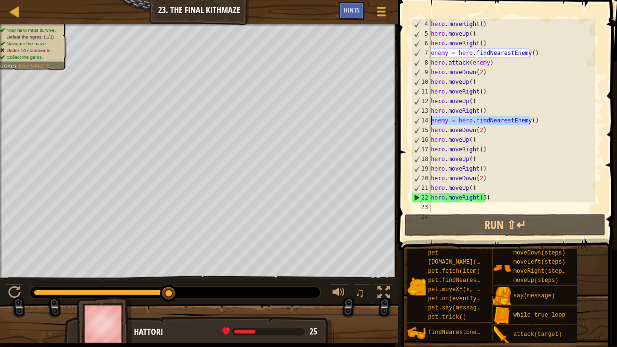
drag, startPoint x: 538, startPoint y: 122, endPoint x: 430, endPoint y: 119, distance: 108.0
click at [430, 119] on div "hero.moveRight(5) 4 5 6 7 8 9 10 11 12 13 14 15 16 17 18 19 20 21 22 23 24 hero…" at bounding box center [506, 115] width 193 height 193
type textarea "enemy = hero.findNearestEnemy()"
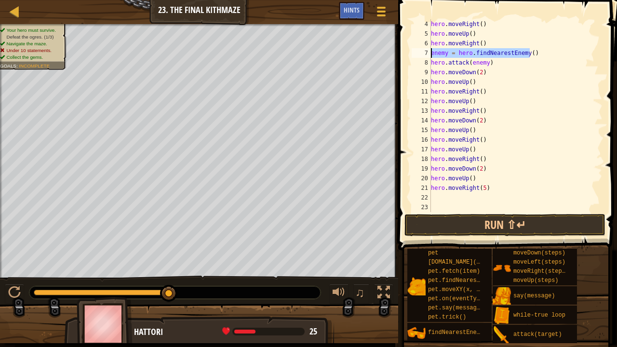
drag, startPoint x: 535, startPoint y: 53, endPoint x: 430, endPoint y: 52, distance: 105.1
click at [430, 52] on div "hero.moveRight() 4 5 6 7 8 9 10 11 12 13 14 15 16 17 18 19 20 21 22 23 24 hero …" at bounding box center [506, 115] width 193 height 193
type textarea "enemy = hero.findNearestEnemy()"
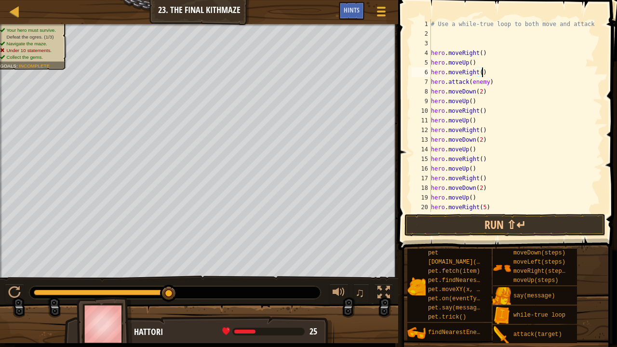
scroll to position [0, 0]
click at [499, 223] on button "Run ⇧↵" at bounding box center [504, 225] width 201 height 22
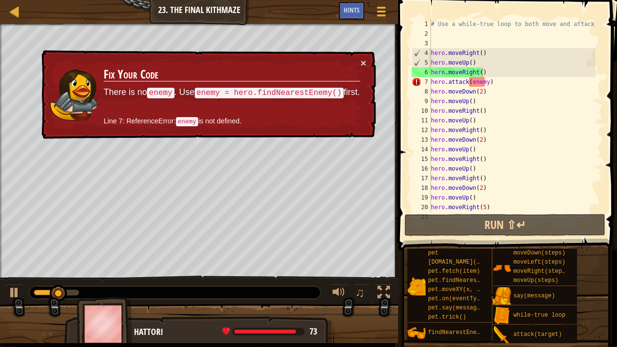
click at [359, 60] on td "Fix Your Code There is no enemy . Use enemy = hero.findNearestEnemy() first. Li…" at bounding box center [231, 95] width 257 height 74
click at [361, 60] on button "×" at bounding box center [364, 63] width 6 height 10
drag, startPoint x: 492, startPoint y: 79, endPoint x: 419, endPoint y: 80, distance: 73.3
click at [419, 80] on div "hero.moveRight() 1 2 3 4 5 6 7 8 9 10 11 12 13 14 15 16 17 18 19 20 21 # Use a …" at bounding box center [506, 115] width 193 height 193
type textarea "hero.attack(enemy)"
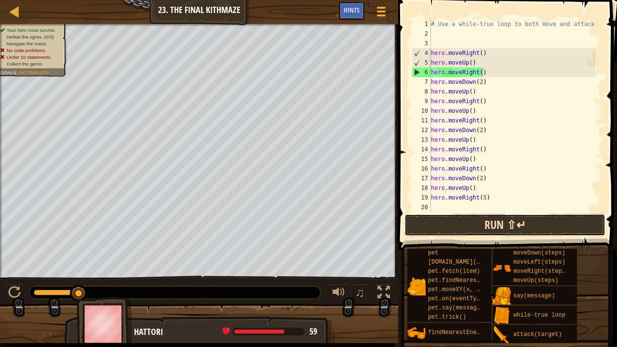
click at [491, 229] on button "Run ⇧↵" at bounding box center [504, 225] width 201 height 22
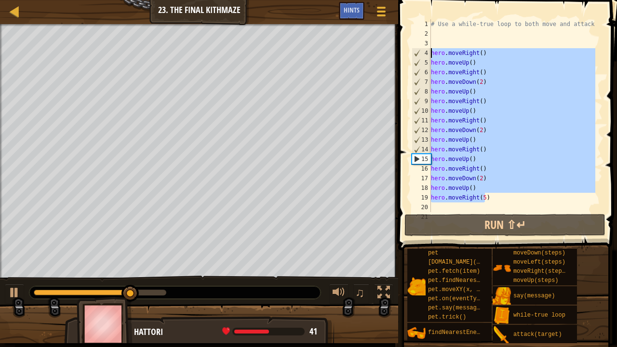
drag, startPoint x: 492, startPoint y: 195, endPoint x: 403, endPoint y: 54, distance: 166.4
click at [403, 54] on div "hero.moveRight() 1 2 3 4 5 6 7 8 9 10 11 12 13 14 15 16 17 18 19 20 21 # Use a …" at bounding box center [506, 144] width 222 height 279
type textarea "hero.moveRight() hero.moveUp()"
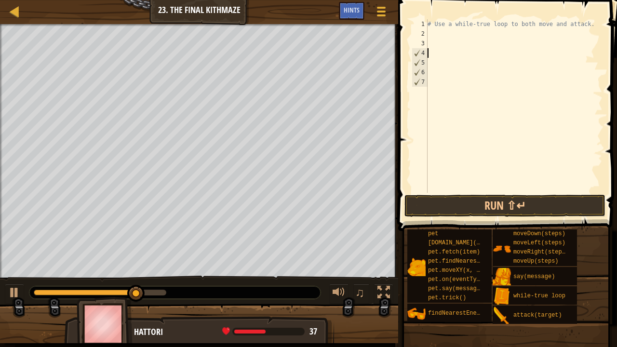
type textarea "h"
click at [361, 11] on div "Hints" at bounding box center [352, 11] width 26 height 18
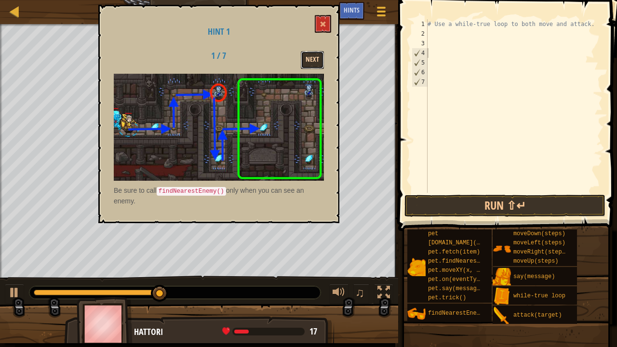
click at [311, 60] on button "Next" at bounding box center [312, 60] width 23 height 18
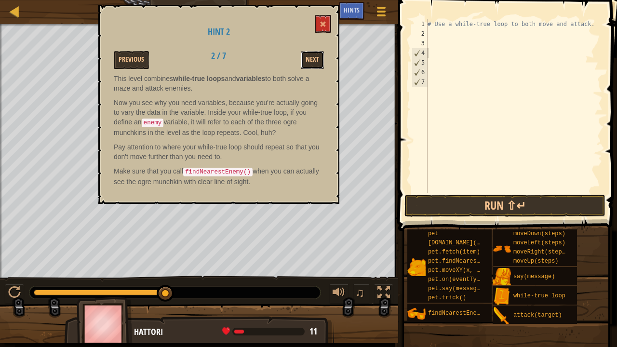
click at [311, 60] on button "Next" at bounding box center [312, 60] width 23 height 18
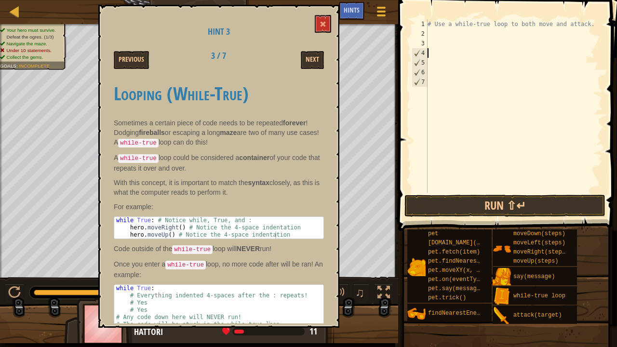
click at [476, 51] on div "# Use a while-true loop to both move and attack." at bounding box center [514, 115] width 177 height 193
type textarea "w"
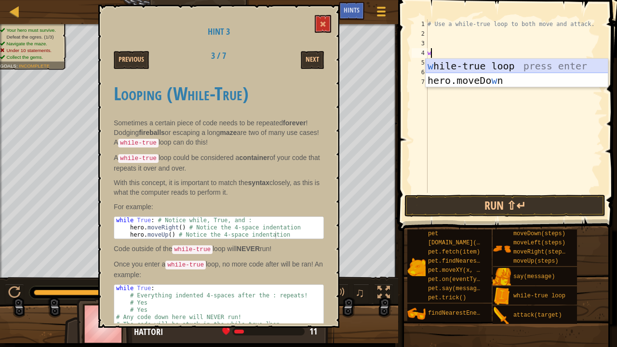
click at [496, 67] on div "w [PERSON_NAME]-true loop press enter hero.moveDo w n press enter" at bounding box center [517, 88] width 183 height 58
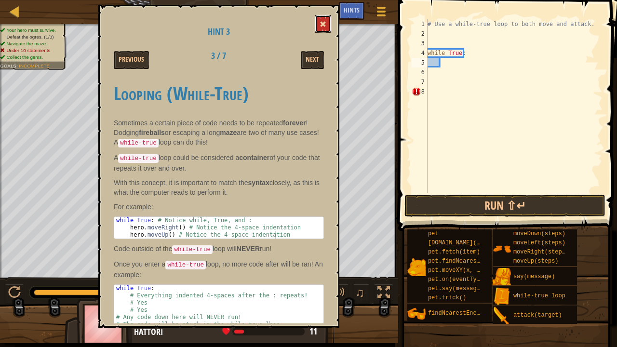
click at [322, 24] on span at bounding box center [323, 24] width 7 height 7
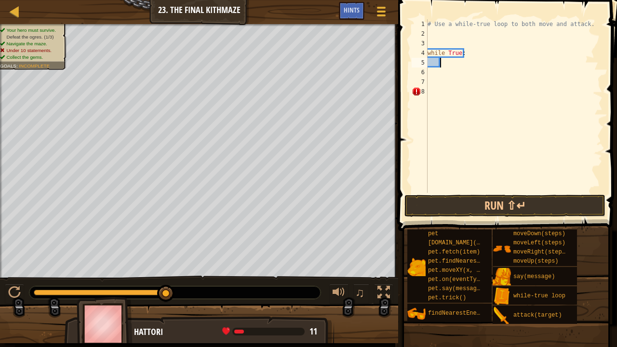
click at [466, 65] on div "# Use a while-true loop to both move and attack. while True :" at bounding box center [514, 115] width 177 height 193
type textarea "m"
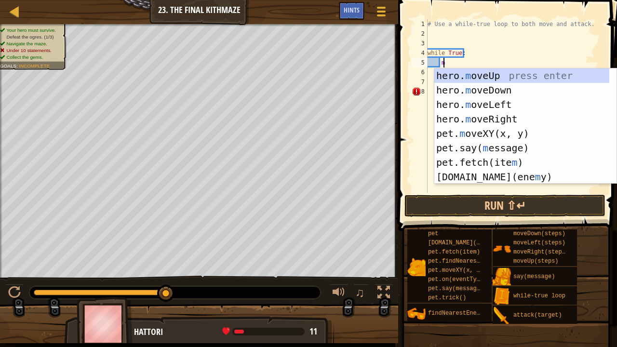
scroll to position [4, 1]
click at [506, 116] on div "hero. m oveUp press enter hero. m oveDown press enter hero. m oveLeft press ent…" at bounding box center [525, 140] width 183 height 145
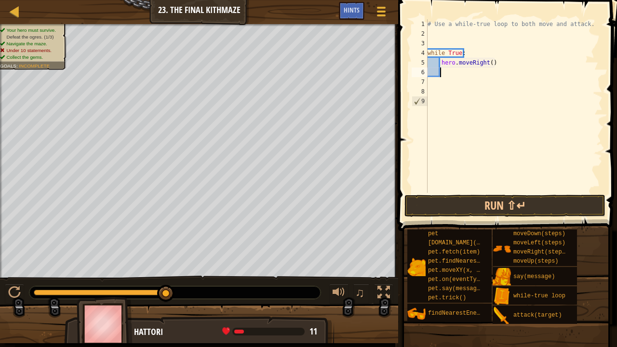
scroll to position [4, 0]
type textarea "h"
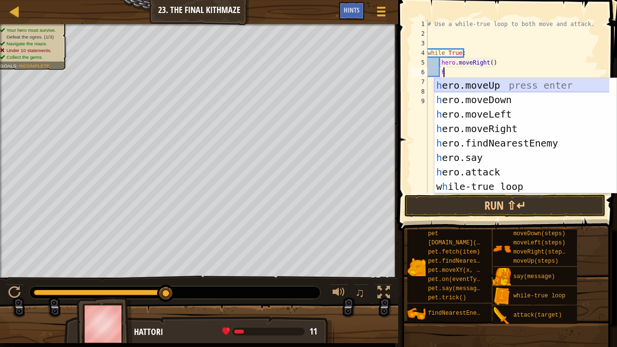
click at [487, 87] on div "h ero.moveUp press enter h ero.moveDown press enter h ero.moveLeft press enter …" at bounding box center [521, 150] width 175 height 145
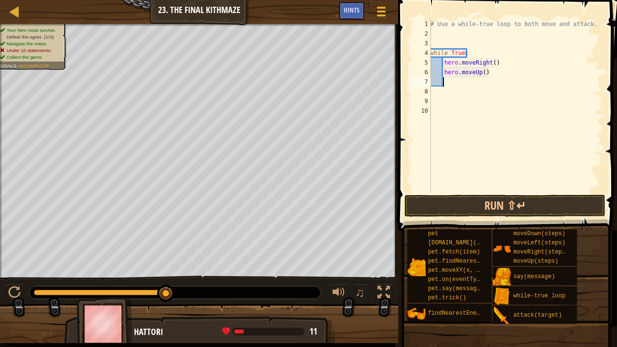
type textarea "h"
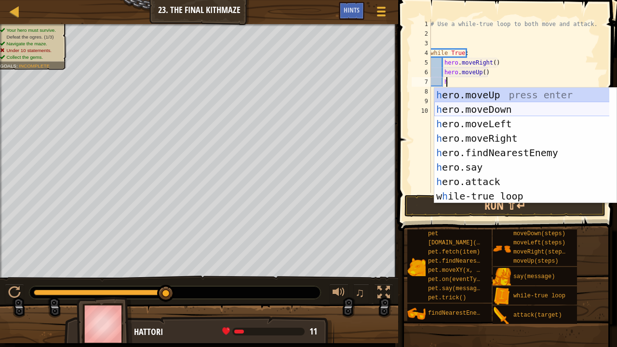
click at [506, 111] on div "h ero.moveUp press enter h ero.moveDown press enter h ero.moveLeft press enter …" at bounding box center [521, 160] width 175 height 145
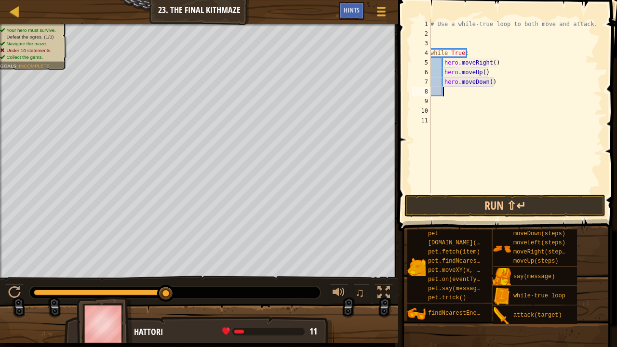
type textarea "h"
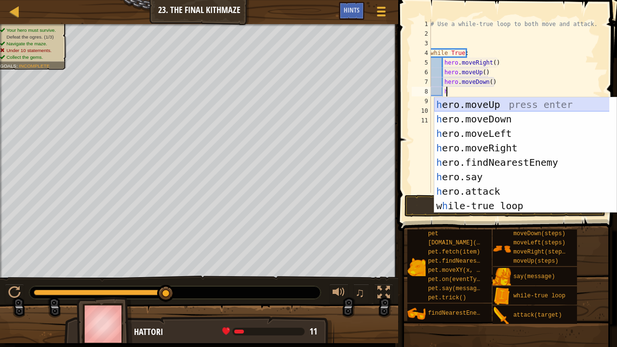
click at [497, 104] on div "h ero.moveUp press enter h ero.moveDown press enter h ero.moveLeft press enter …" at bounding box center [521, 169] width 175 height 145
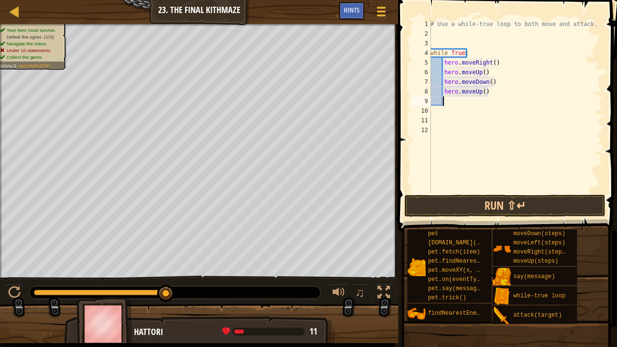
type textarea "h"
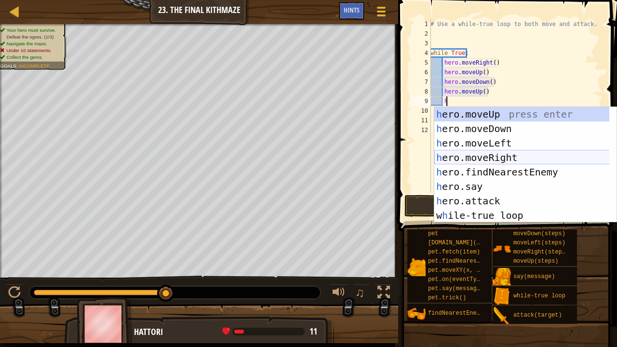
click at [499, 156] on div "h ero.moveUp press enter h ero.moveDown press enter h ero.moveLeft press enter …" at bounding box center [521, 179] width 175 height 145
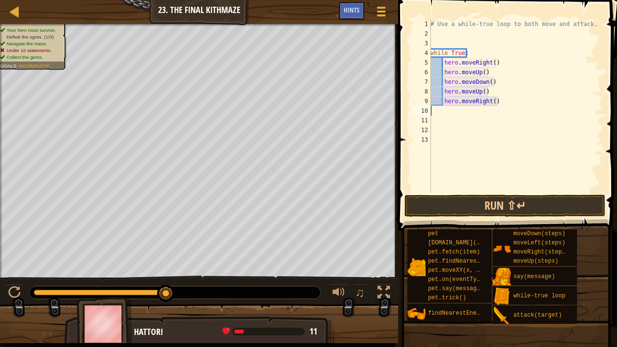
scroll to position [4, 0]
type textarea "h"
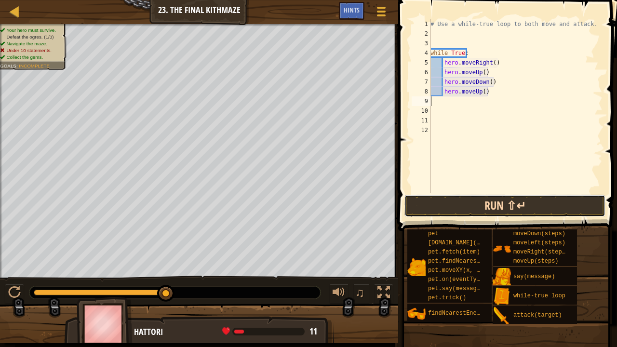
click at [492, 204] on button "Run ⇧↵" at bounding box center [504, 206] width 201 height 22
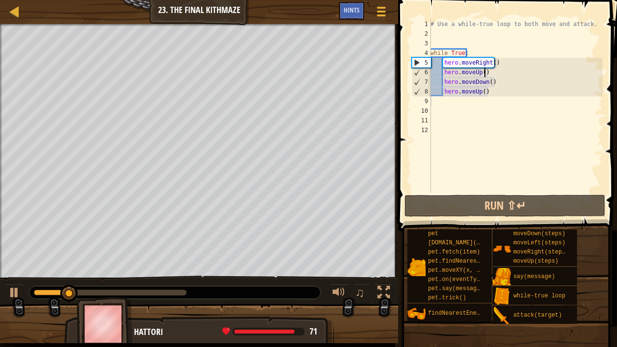
click at [489, 72] on div "# Use a while-true loop to both move and attack. while True : hero . moveRight …" at bounding box center [516, 115] width 174 height 193
type textarea "hero.moveUp()"
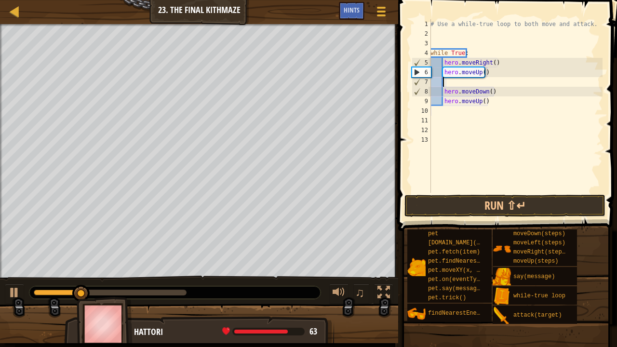
type textarea "h"
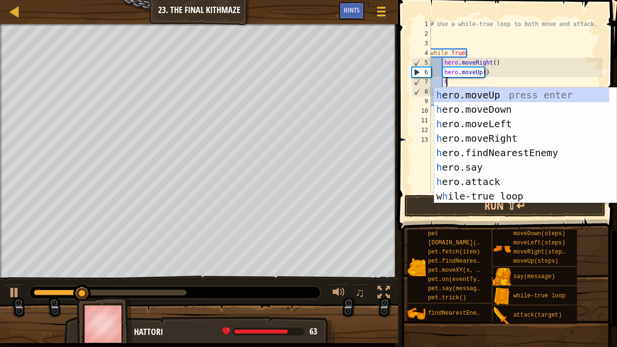
scroll to position [4, 0]
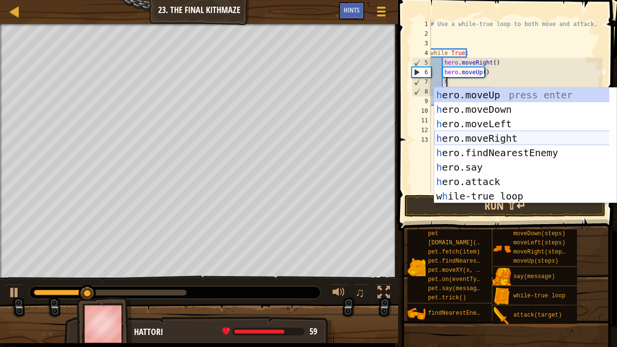
click at [497, 138] on div "h ero.moveUp press enter h ero.moveDown press enter h ero.moveLeft press enter …" at bounding box center [521, 160] width 175 height 145
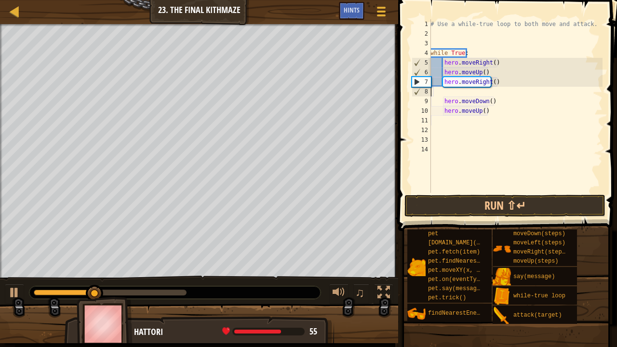
scroll to position [4, 0]
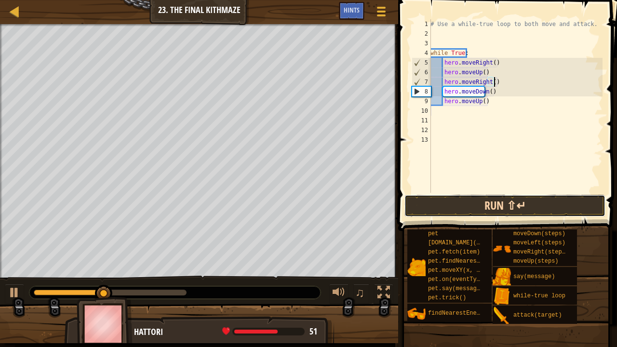
click at [502, 205] on button "Run ⇧↵" at bounding box center [504, 206] width 201 height 22
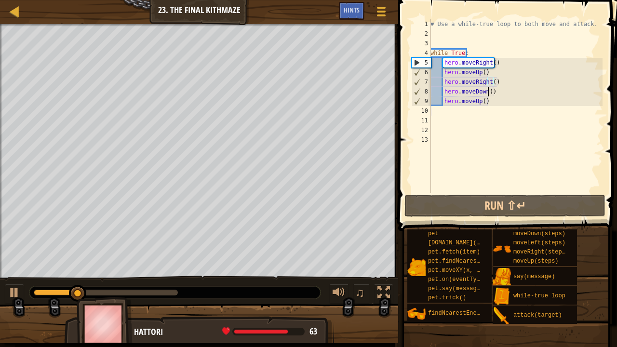
click at [489, 90] on div "# Use a while-true loop to both move and attack. while True : hero . moveRight …" at bounding box center [516, 115] width 174 height 193
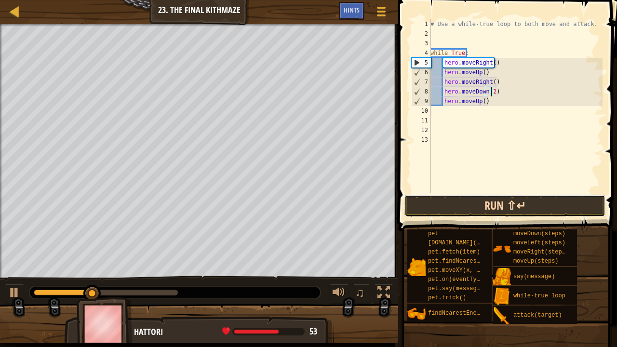
click at [526, 205] on button "Run ⇧↵" at bounding box center [504, 206] width 201 height 22
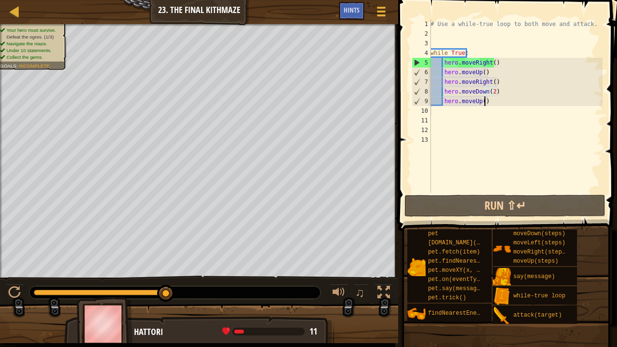
click at [493, 102] on div "# Use a while-true loop to both move and attack. while True : hero . moveRight …" at bounding box center [516, 115] width 174 height 193
type textarea "hero.moveUp()"
click at [447, 114] on div "# Use a while-true loop to both move and attack. while True : hero . moveRight …" at bounding box center [516, 115] width 174 height 193
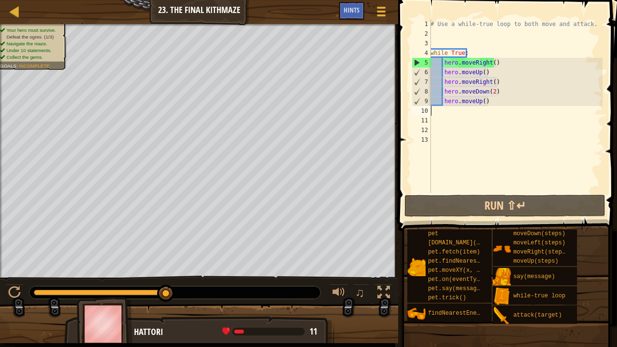
type textarea "h"
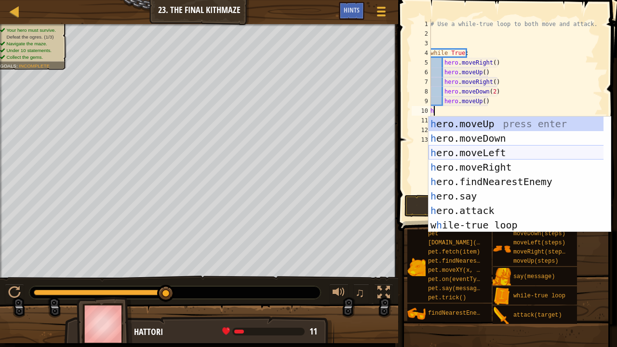
click at [491, 161] on div "h ero.moveUp press enter h ero.moveDown press enter h ero.moveLeft press enter …" at bounding box center [516, 189] width 175 height 145
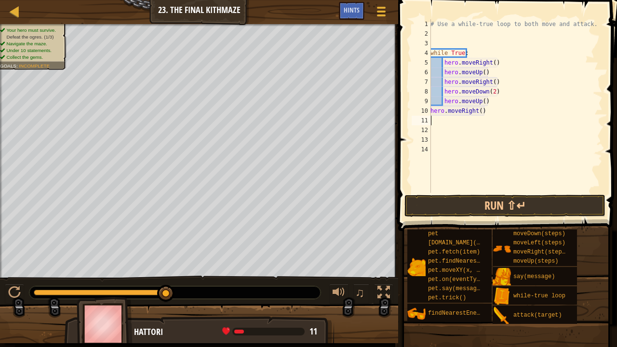
click at [478, 113] on div "# Use a while-true loop to both move and attack. while True : hero . moveRight …" at bounding box center [516, 115] width 174 height 193
type textarea "hero.moveRight(2)"
click at [519, 204] on button "Run ⇧↵" at bounding box center [504, 206] width 201 height 22
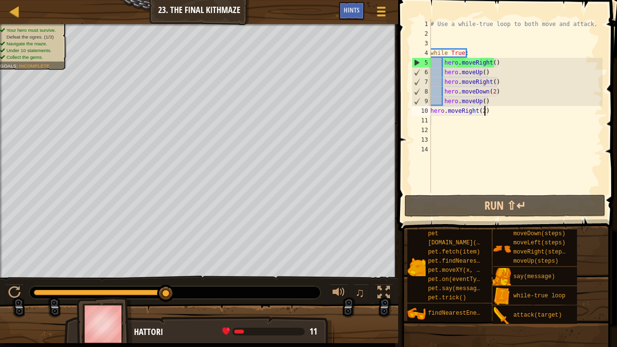
click at [495, 112] on div "# Use a while-true loop to both move and attack. while True : hero . moveRight …" at bounding box center [516, 115] width 174 height 193
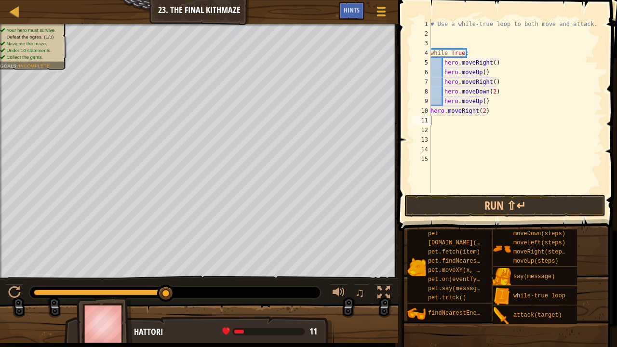
type textarea "h"
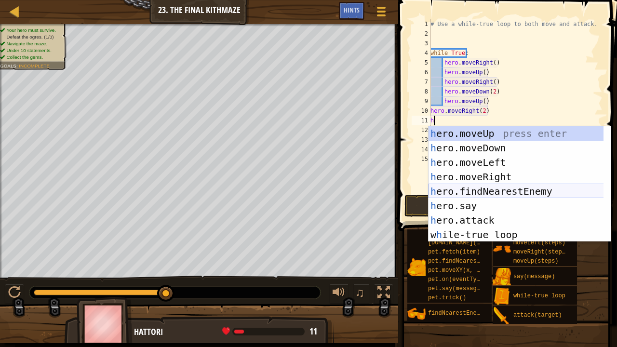
click at [503, 191] on div "h ero.moveUp press enter h ero.moveDown press enter h ero.moveLeft press enter …" at bounding box center [516, 198] width 175 height 145
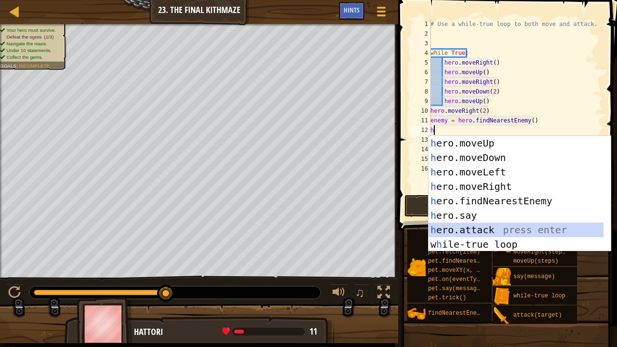
click at [473, 228] on div "h ero.moveUp press enter h ero.moveDown press enter h ero.moveLeft press enter …" at bounding box center [516, 208] width 175 height 145
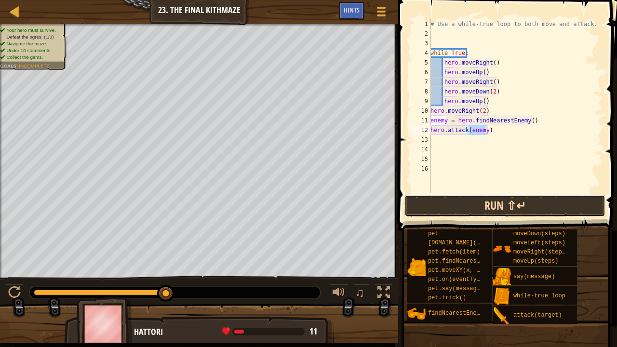
click at [486, 208] on button "Run ⇧↵" at bounding box center [504, 206] width 201 height 22
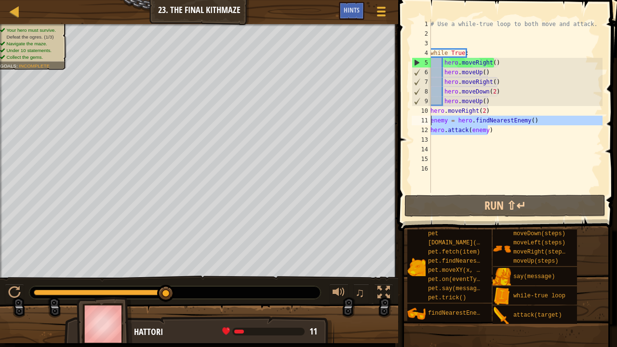
drag, startPoint x: 501, startPoint y: 133, endPoint x: 429, endPoint y: 121, distance: 72.9
click at [429, 121] on div "hero.attack(enemy) 1 2 3 4 5 6 7 8 9 10 11 12 13 14 15 16 # Use a while-true lo…" at bounding box center [506, 106] width 193 height 174
type textarea "enemy = hero.findNearestEnemy() hero.attack(enemy)"
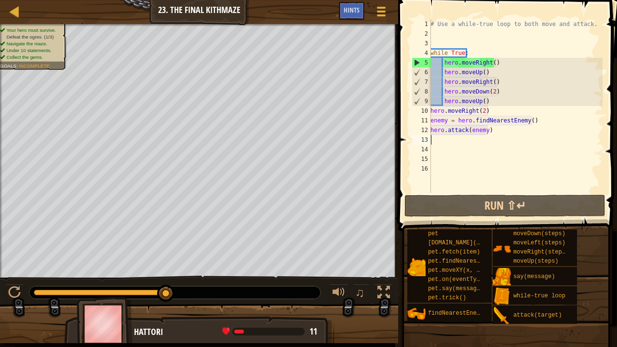
click at [447, 138] on div "# Use a while-true loop to both move and attack. while True : hero . moveRight …" at bounding box center [516, 115] width 174 height 193
click at [486, 111] on div "# Use a while-true loop to both move and attack. while True : hero . moveRight …" at bounding box center [516, 115] width 174 height 193
type textarea "hero.moveRight(2)"
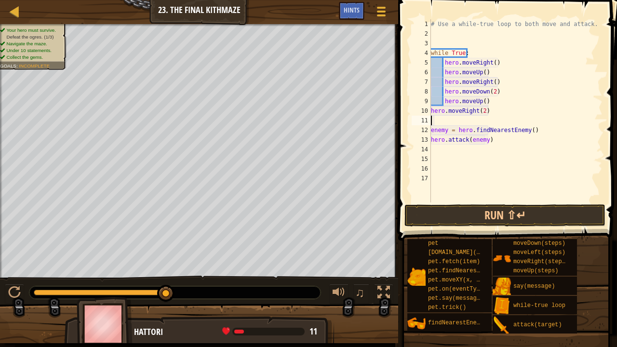
type textarea "w"
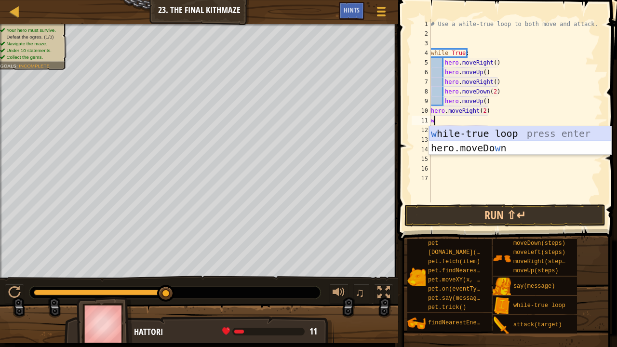
click at [501, 135] on div "w [PERSON_NAME]-true loop press enter hero.moveDo w n press enter" at bounding box center [520, 155] width 183 height 58
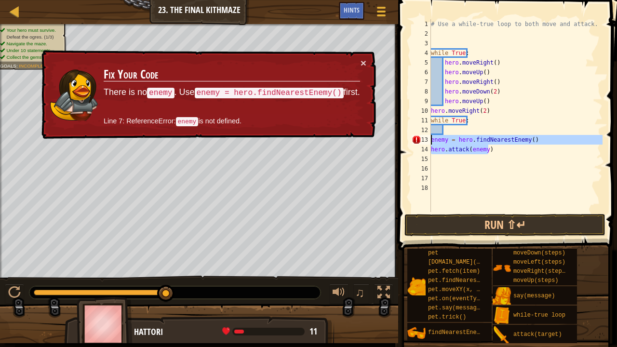
drag, startPoint x: 501, startPoint y: 148, endPoint x: 431, endPoint y: 139, distance: 70.6
click at [431, 139] on div "# Use a while-true loop to both move and attack. while True : hero . moveRight …" at bounding box center [516, 125] width 174 height 212
type textarea "enemy = hero.findNearestEnemy() hero.attack(enemy)"
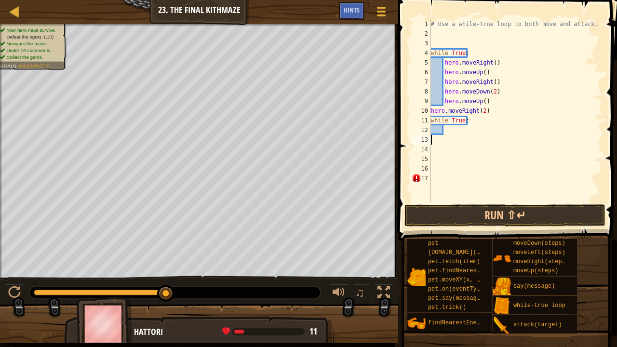
click at [457, 125] on div "# Use a while-true loop to both move and attack. while True : hero . moveRight …" at bounding box center [516, 120] width 174 height 202
type textarea "while True:"
click at [455, 133] on div "# Use a while-true loop to both move and attack. while True : hero . moveRight …" at bounding box center [516, 120] width 174 height 202
paste textarea "hero.attack(enemy)"
type textarea "hero.attack(enemy)"
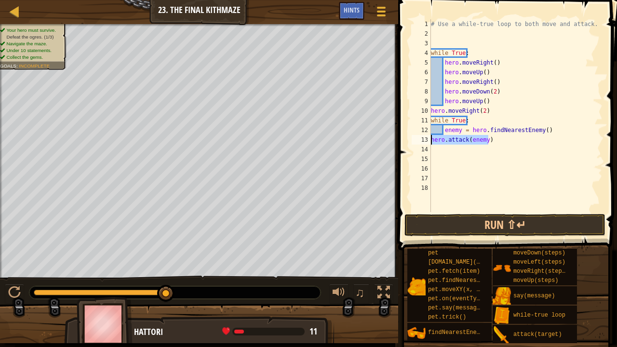
drag, startPoint x: 492, startPoint y: 137, endPoint x: 424, endPoint y: 138, distance: 68.5
click at [424, 138] on div "hero.attack(enemy) 1 2 3 4 5 6 7 8 9 10 11 12 13 14 15 16 17 18 # Use a while-t…" at bounding box center [506, 115] width 193 height 193
click at [568, 126] on div "# Use a while-true loop to both move and attack. while True : hero . moveRight …" at bounding box center [516, 125] width 174 height 212
type textarea "enemy = hero.findNearestEnemy()"
paste textarea "hero.attack(enemy)"
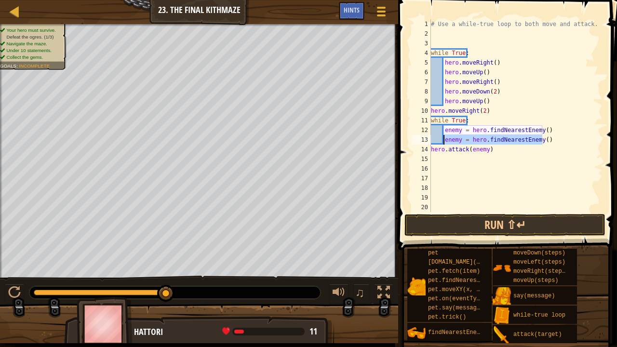
drag, startPoint x: 550, startPoint y: 138, endPoint x: 444, endPoint y: 141, distance: 106.1
click at [444, 141] on div "# Use a while-true loop to both move and attack. while True : hero . moveRight …" at bounding box center [516, 125] width 174 height 212
type textarea "enemy = hero.findNearestEnemy()"
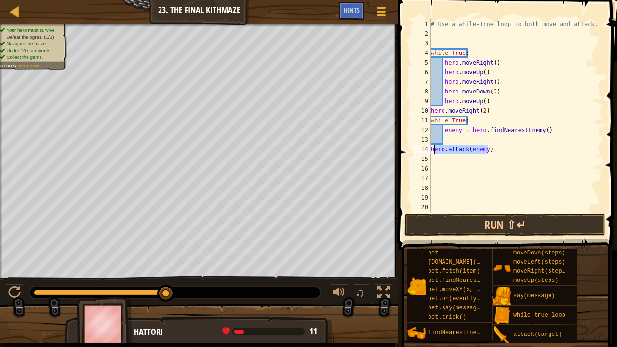
drag, startPoint x: 502, startPoint y: 148, endPoint x: 431, endPoint y: 150, distance: 70.9
click at [431, 150] on div "# Use a while-true loop to both move and attack. while True : hero . moveRight …" at bounding box center [516, 125] width 174 height 212
type textarea "hero.attack(enemy)"
click at [479, 138] on div "# Use a while-true loop to both move and attack. while True : hero . moveRight …" at bounding box center [516, 125] width 174 height 212
paste textarea "hero.attack(enemy)"
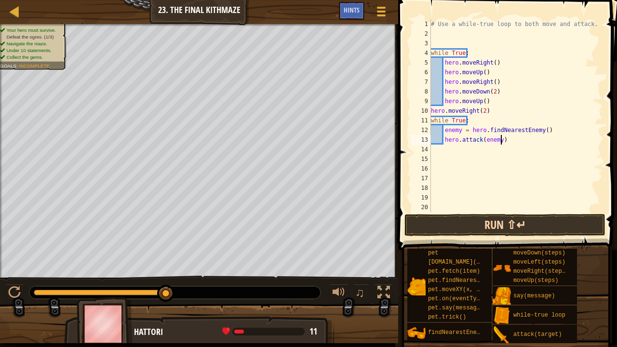
type textarea "hero.attack(enemy)"
click at [484, 227] on button "Run ⇧↵" at bounding box center [504, 225] width 201 height 22
click at [554, 140] on div "# Use a while-true loop to both move and attack. while True : hero . moveRight …" at bounding box center [512, 125] width 166 height 212
click at [506, 223] on button "Run ⇧↵" at bounding box center [504, 225] width 201 height 22
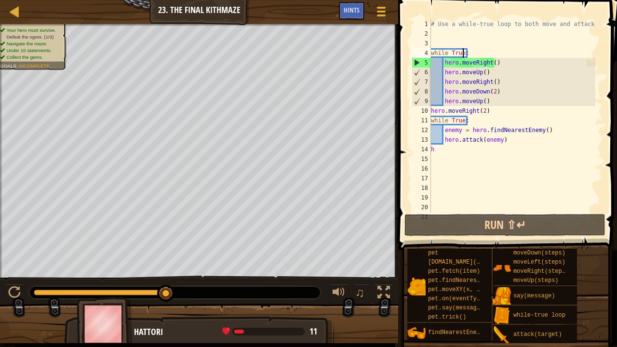
click at [462, 52] on div "# Use a while-true loop to both move and attack. while True : hero . moveRight …" at bounding box center [512, 125] width 166 height 212
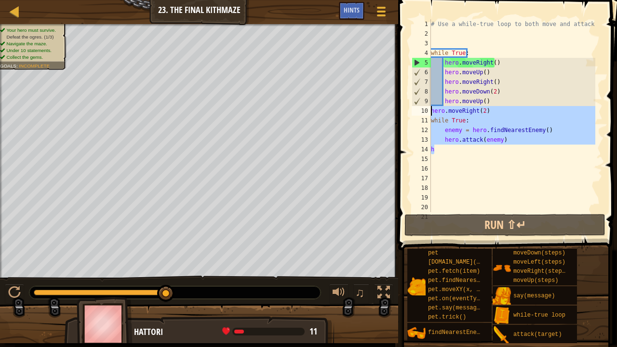
drag, startPoint x: 534, startPoint y: 145, endPoint x: 429, endPoint y: 112, distance: 109.2
click at [429, 112] on div "while True: 1 2 3 4 5 6 7 8 9 10 11 12 13 14 15 16 17 18 19 20 21 # Use a while…" at bounding box center [506, 115] width 193 height 193
type textarea "hero.moveRight(2) while True:"
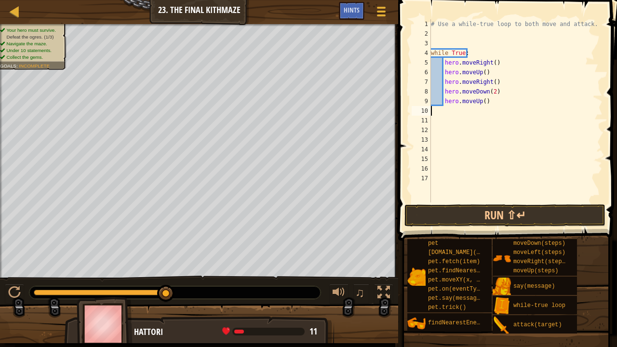
click at [500, 96] on div "# Use a while-true loop to both move and attack. while True : hero . moveRight …" at bounding box center [516, 120] width 174 height 202
type textarea "hero.moveUp()"
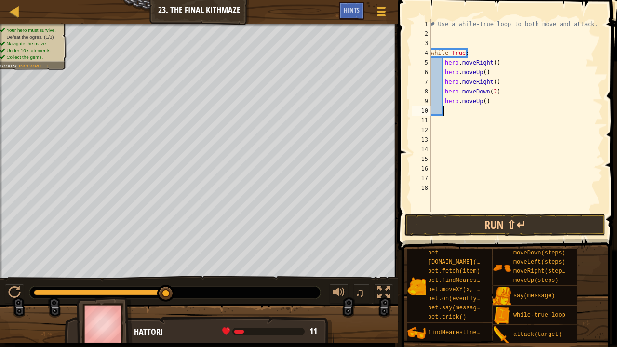
type textarea "h"
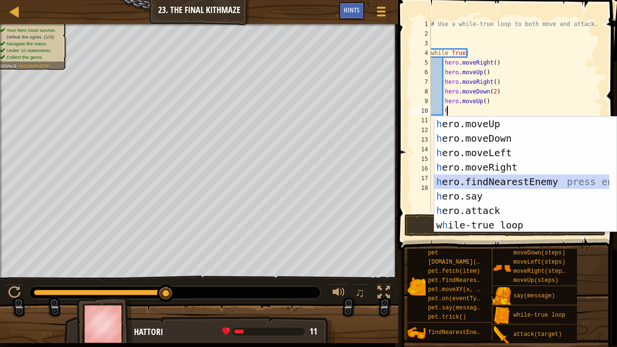
click at [504, 182] on div "h ero.moveUp press enter h ero.moveDown press enter h ero.moveLeft press enter …" at bounding box center [521, 189] width 175 height 145
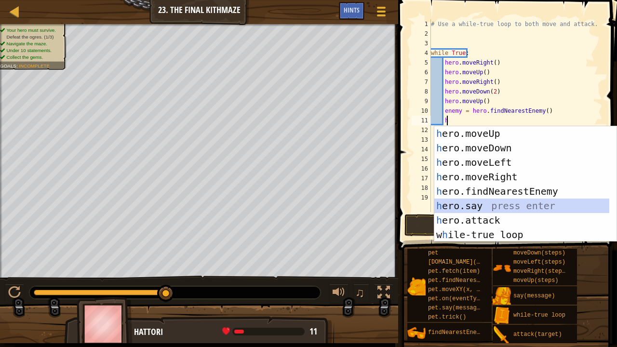
click at [491, 213] on div "h ero.moveUp press enter h ero.moveDown press enter h ero.moveLeft press enter …" at bounding box center [521, 198] width 175 height 145
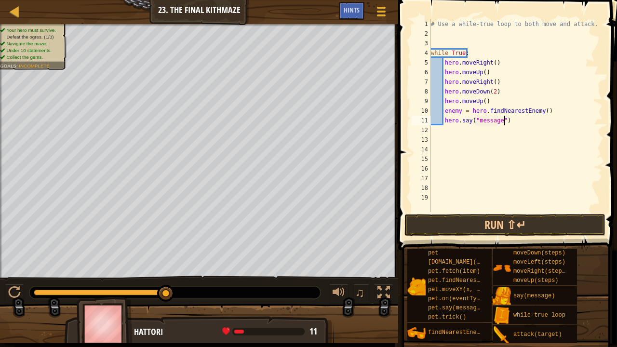
click at [522, 121] on div "# Use a while-true loop to both move and attack. while True : hero . moveRight …" at bounding box center [516, 125] width 174 height 212
type textarea "h"
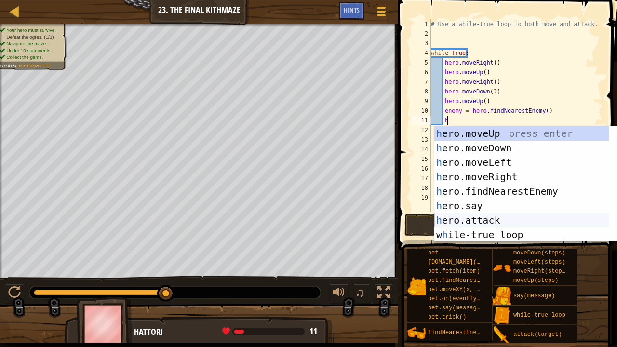
click at [486, 220] on div "h ero.moveUp press enter h ero.moveDown press enter h ero.moveLeft press enter …" at bounding box center [521, 198] width 175 height 145
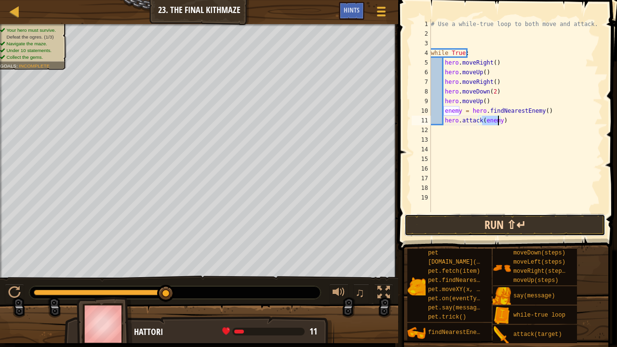
click at [497, 223] on button "Run ⇧↵" at bounding box center [504, 225] width 201 height 22
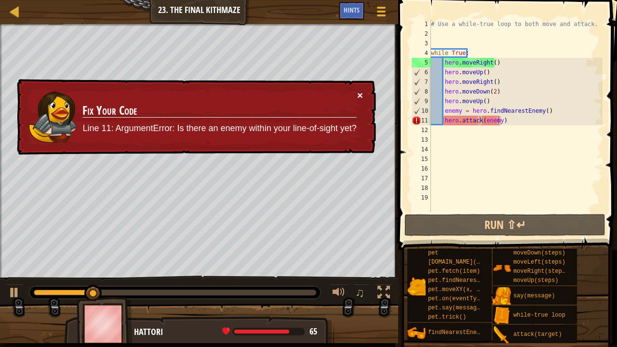
click at [362, 94] on button "×" at bounding box center [360, 95] width 6 height 10
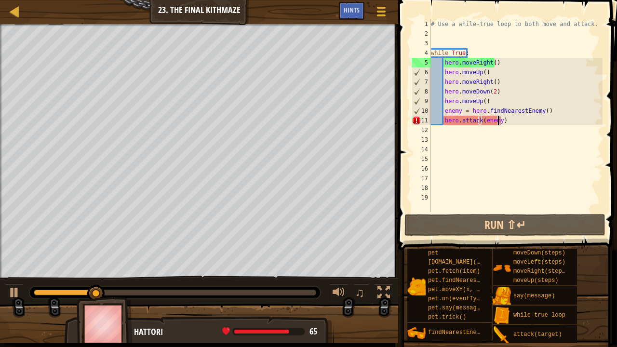
click at [498, 122] on div "# Use a while-true loop to both move and attack. while True : hero . moveRight …" at bounding box center [516, 125] width 174 height 212
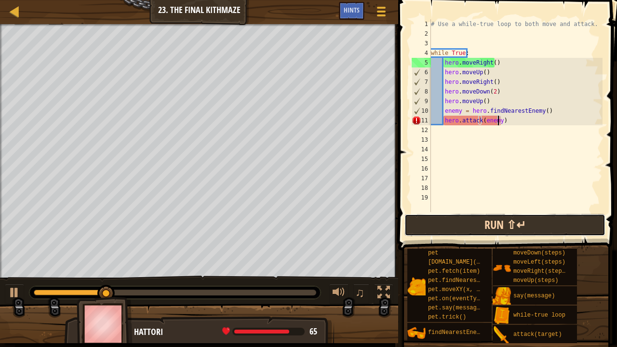
click at [470, 228] on button "Run ⇧↵" at bounding box center [504, 225] width 201 height 22
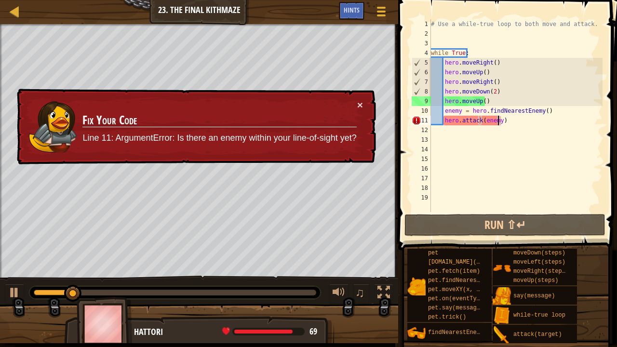
click at [509, 119] on div "# Use a while-true loop to both move and attack. while True : hero . moveRight …" at bounding box center [516, 125] width 174 height 212
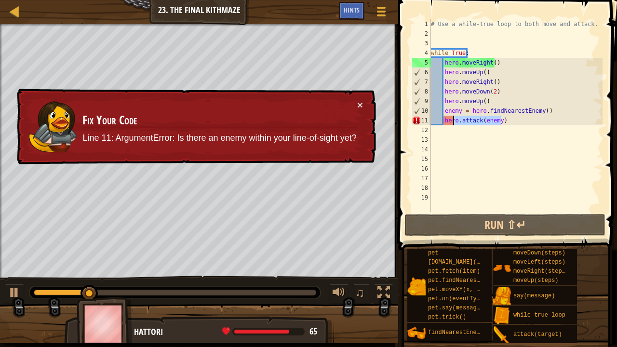
drag, startPoint x: 509, startPoint y: 119, endPoint x: 453, endPoint y: 118, distance: 55.5
click at [453, 118] on div "# Use a while-true loop to both move and attack. while True : hero . moveRight …" at bounding box center [516, 125] width 174 height 212
click at [528, 119] on div "# Use a while-true loop to both move and attack. while True : hero . moveRight …" at bounding box center [516, 115] width 174 height 193
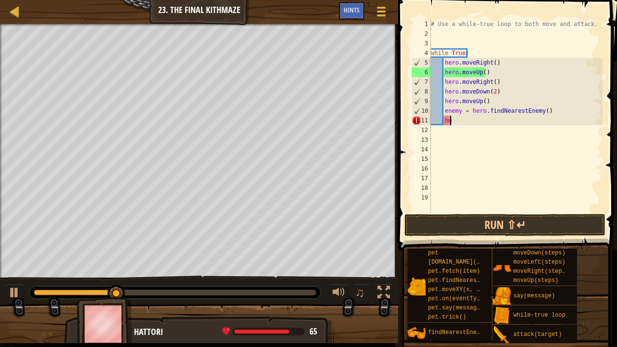
type textarea "h"
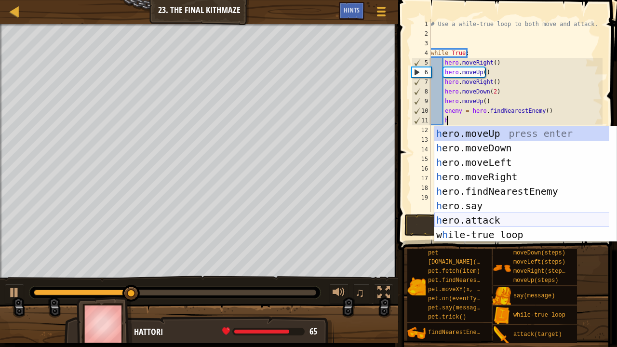
click at [481, 219] on div "h ero.moveUp press enter h ero.moveDown press enter h ero.moveLeft press enter …" at bounding box center [521, 198] width 175 height 145
type textarea "hero.attack(enemy)"
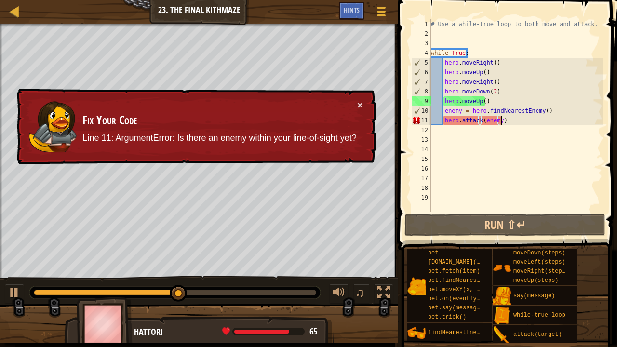
click at [509, 121] on div "# Use a while-true loop to both move and attack. while True : hero . moveRight …" at bounding box center [516, 125] width 174 height 212
click at [506, 121] on div "# Use a while-true loop to both move and attack. while True : hero . moveRight …" at bounding box center [516, 125] width 174 height 212
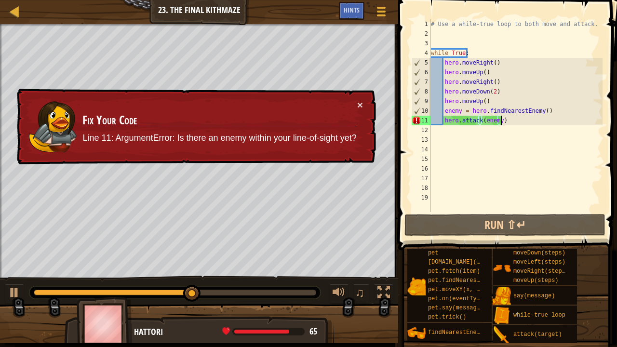
click at [498, 156] on div "# Use a while-true loop to both move and attack. while True : hero . moveRight …" at bounding box center [516, 125] width 174 height 212
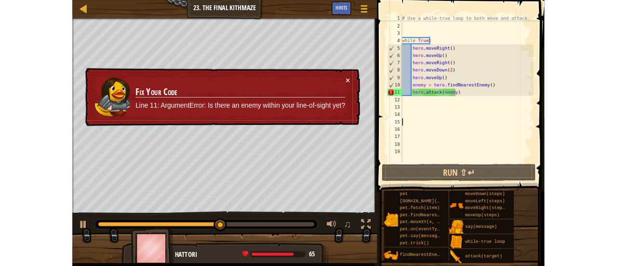
scroll to position [4, 0]
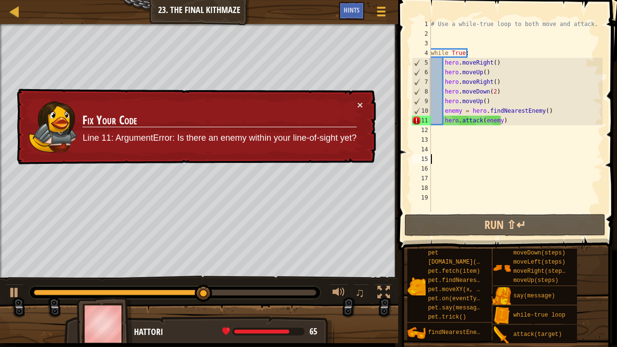
click at [496, 121] on div "# Use a while-true loop to both move and attack. while True : hero . moveRight …" at bounding box center [516, 125] width 174 height 212
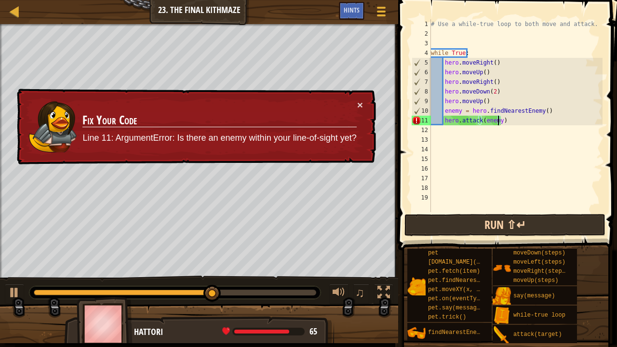
type textarea "hero.attack(enemy)"
click at [490, 222] on button "Run ⇧↵" at bounding box center [504, 225] width 201 height 22
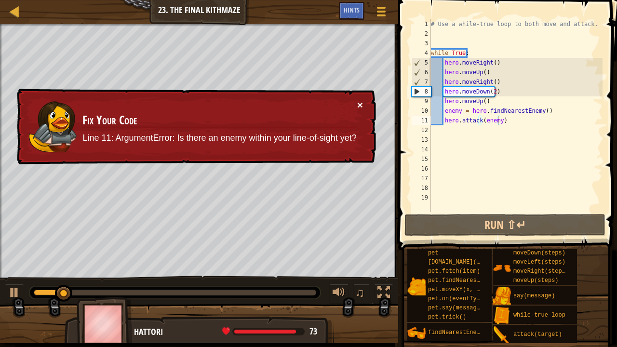
click at [362, 102] on button "×" at bounding box center [360, 105] width 6 height 10
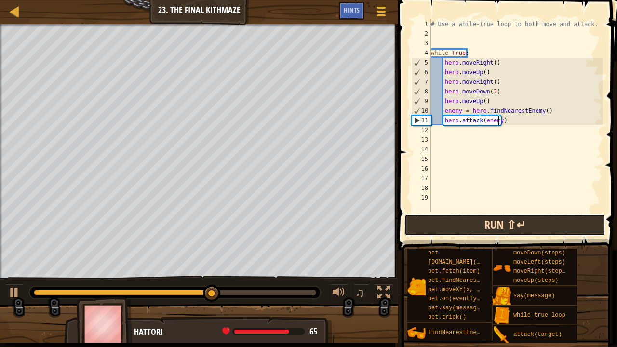
click at [490, 219] on button "Run ⇧↵" at bounding box center [504, 225] width 201 height 22
